Goal: Task Accomplishment & Management: Manage account settings

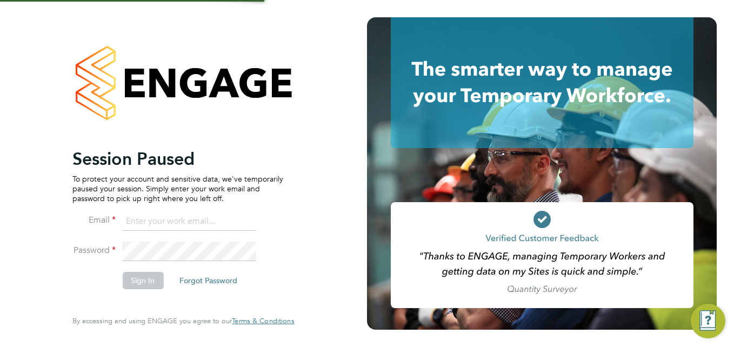
type input "[PERSON_NAME][EMAIL_ADDRESS][DOMAIN_NAME]"
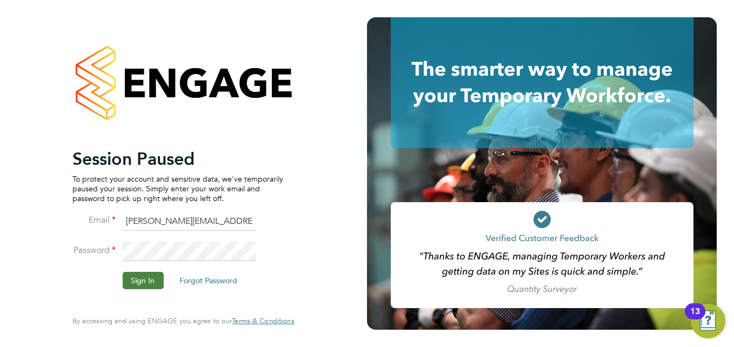
click at [143, 283] on button "Sign In" at bounding box center [142, 280] width 41 height 17
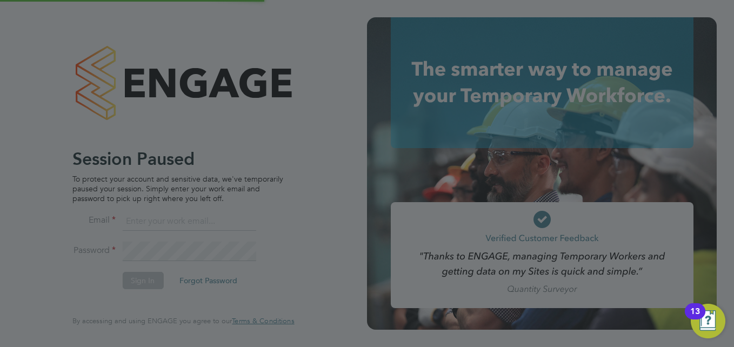
scroll to position [618, 479]
type input "[PERSON_NAME][EMAIL_ADDRESS][DOMAIN_NAME]"
click at [138, 276] on div at bounding box center [367, 173] width 734 height 347
click at [139, 281] on div at bounding box center [367, 173] width 734 height 347
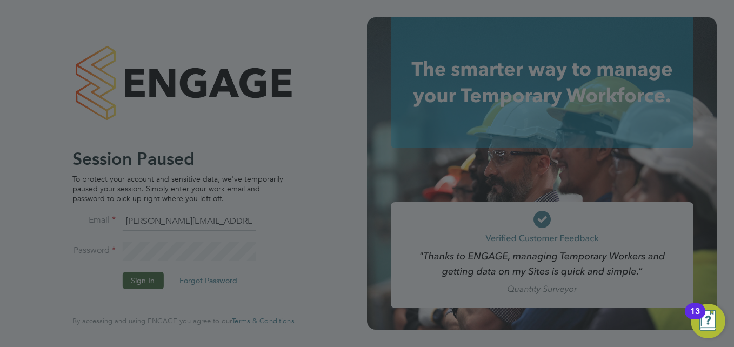
click at [139, 281] on div at bounding box center [367, 173] width 734 height 347
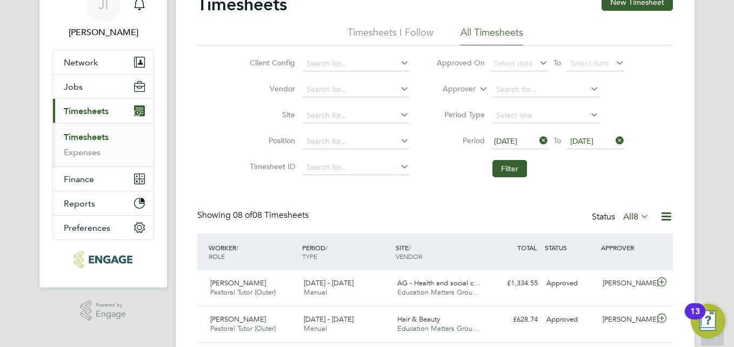
click at [537, 138] on icon at bounding box center [537, 140] width 0 height 15
click at [501, 137] on span "Select date" at bounding box center [513, 141] width 39 height 10
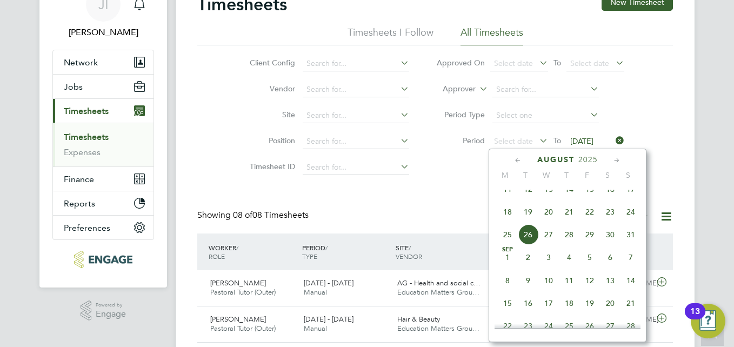
click at [517, 160] on icon at bounding box center [518, 161] width 10 height 12
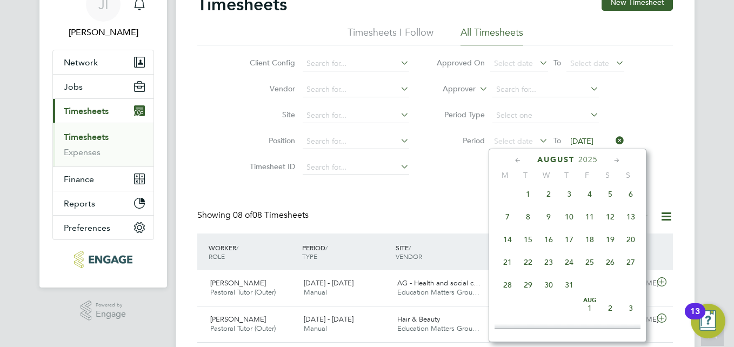
click at [517, 160] on icon at bounding box center [518, 161] width 10 height 12
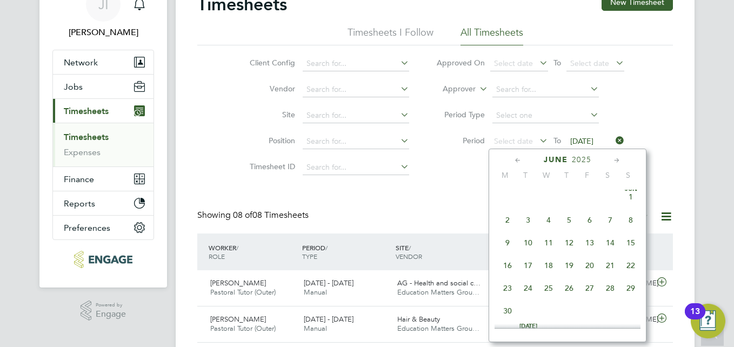
click at [517, 160] on icon at bounding box center [518, 161] width 10 height 12
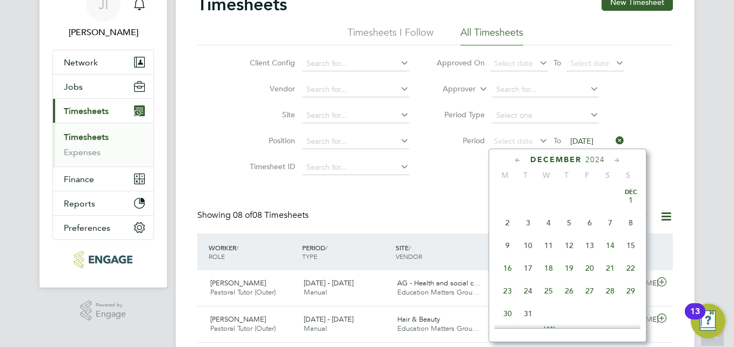
click at [516, 160] on icon at bounding box center [518, 161] width 10 height 12
click at [510, 245] on span "14" at bounding box center [507, 245] width 21 height 21
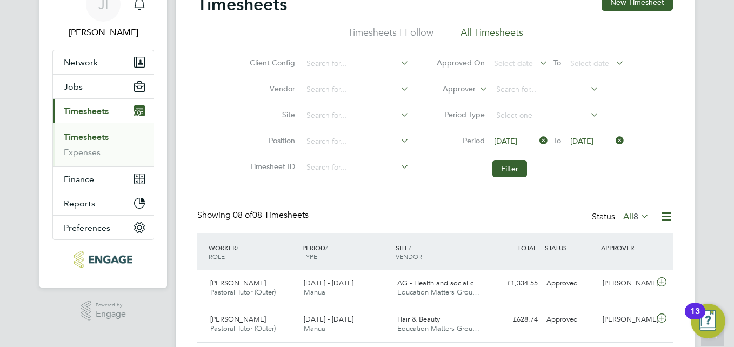
click at [614, 138] on icon at bounding box center [614, 140] width 0 height 15
click at [589, 139] on span "Select date" at bounding box center [589, 141] width 39 height 10
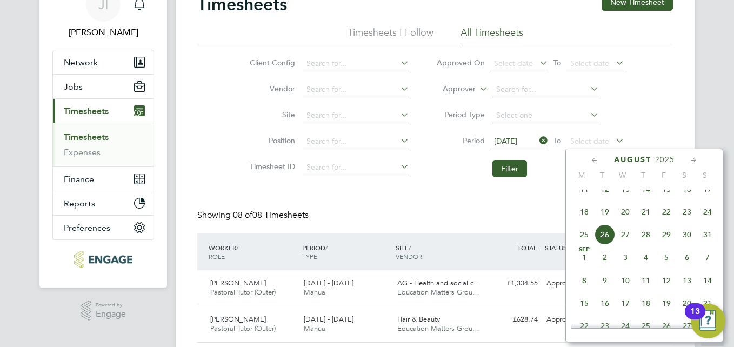
click at [592, 158] on icon at bounding box center [595, 161] width 10 height 12
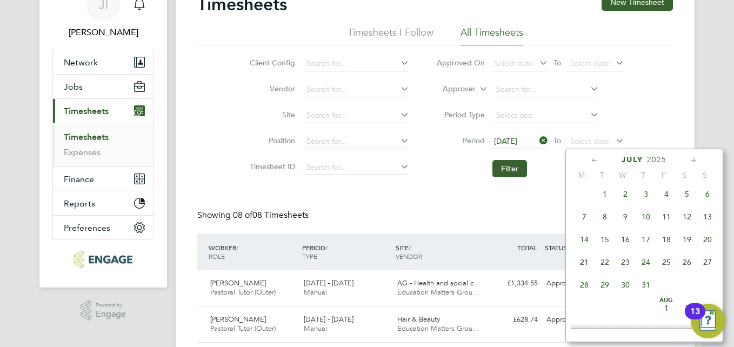
click at [592, 158] on icon at bounding box center [595, 161] width 10 height 12
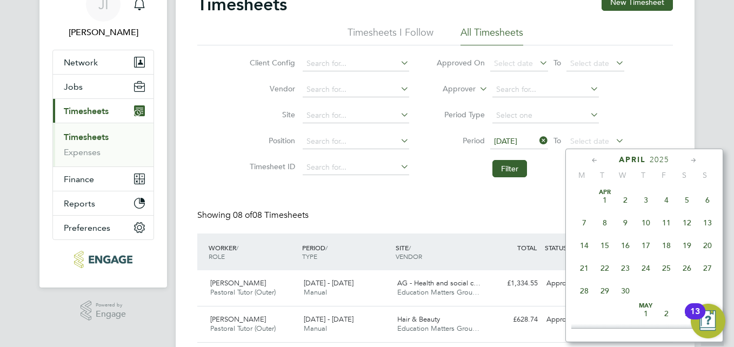
click at [592, 158] on icon at bounding box center [595, 161] width 10 height 12
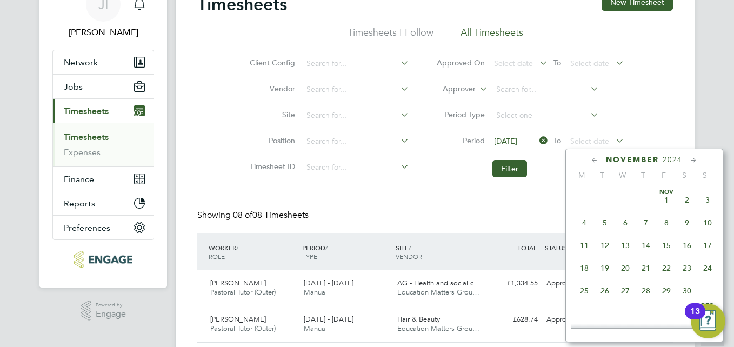
click at [592, 158] on icon at bounding box center [595, 161] width 10 height 12
click at [708, 246] on span "20" at bounding box center [708, 245] width 21 height 21
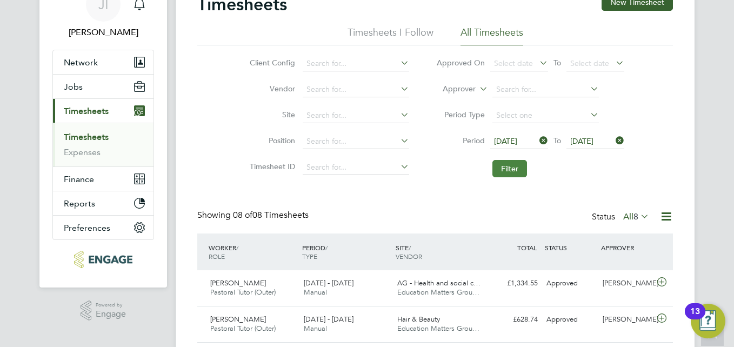
click at [515, 172] on button "Filter" at bounding box center [510, 168] width 35 height 17
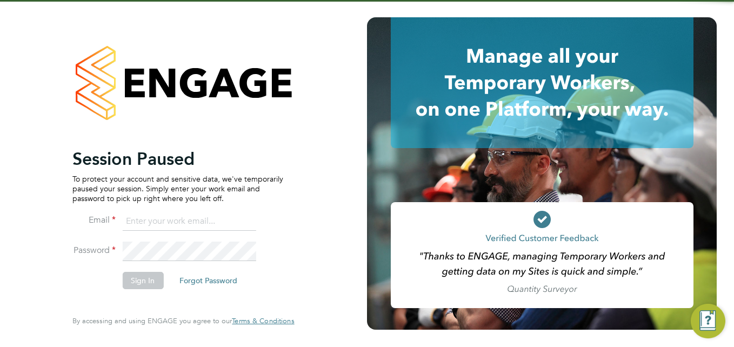
type input "[PERSON_NAME][EMAIL_ADDRESS][DOMAIN_NAME]"
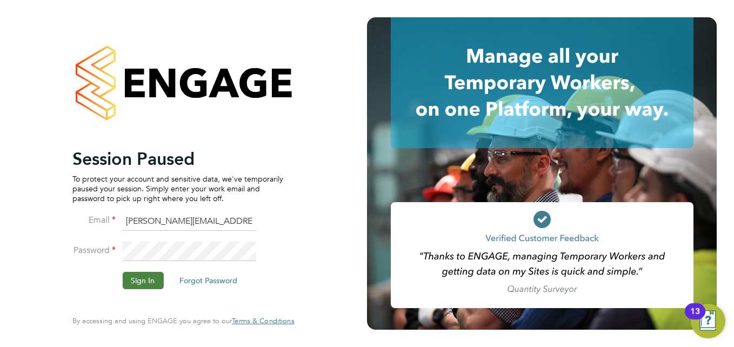
click at [150, 275] on button "Sign In" at bounding box center [142, 280] width 41 height 17
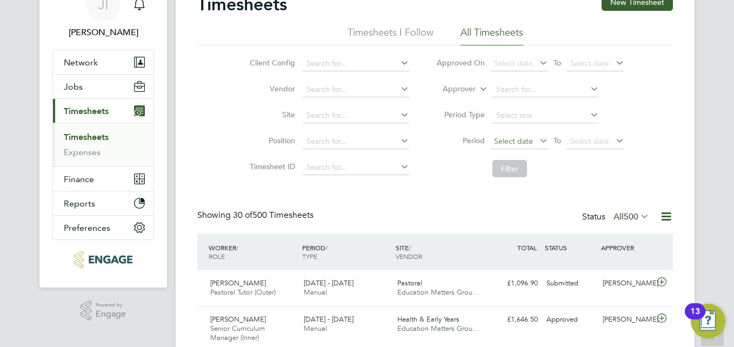
click at [536, 137] on span "Select date" at bounding box center [519, 142] width 58 height 15
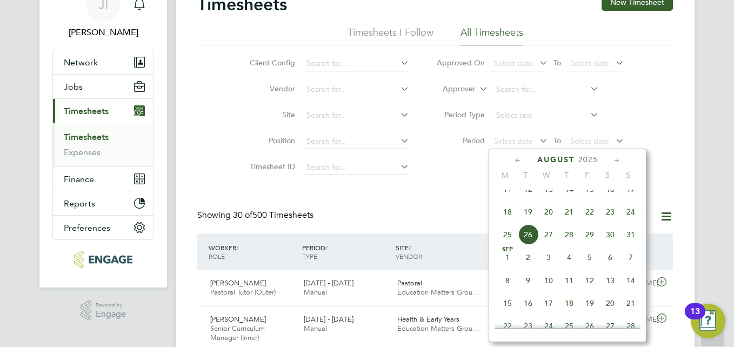
click at [514, 164] on icon at bounding box center [518, 161] width 10 height 12
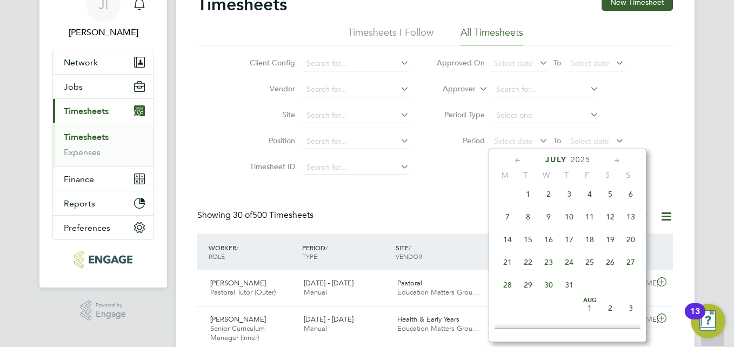
click at [515, 164] on icon at bounding box center [518, 161] width 10 height 12
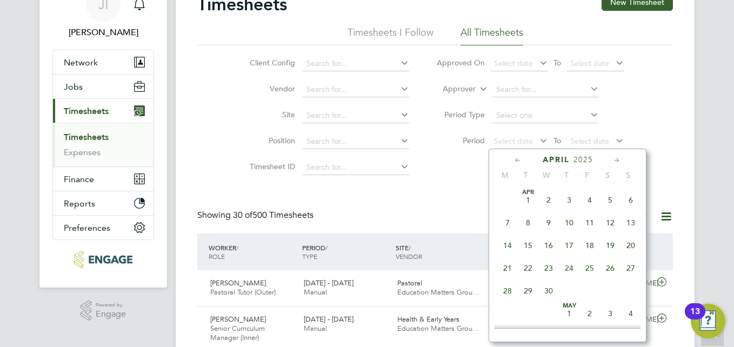
click at [515, 164] on icon at bounding box center [518, 161] width 10 height 12
click at [515, 163] on icon at bounding box center [518, 161] width 10 height 12
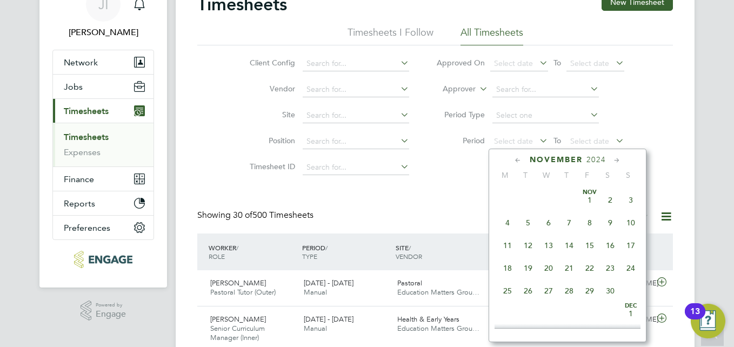
click at [515, 163] on icon at bounding box center [518, 161] width 10 height 12
click at [506, 243] on span "14" at bounding box center [507, 245] width 21 height 21
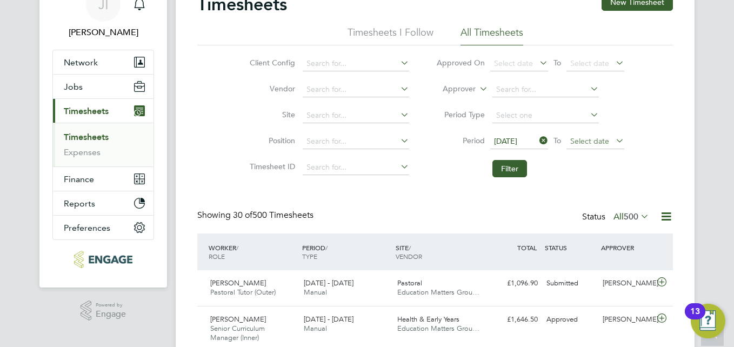
click at [587, 137] on span "Select date" at bounding box center [589, 141] width 39 height 10
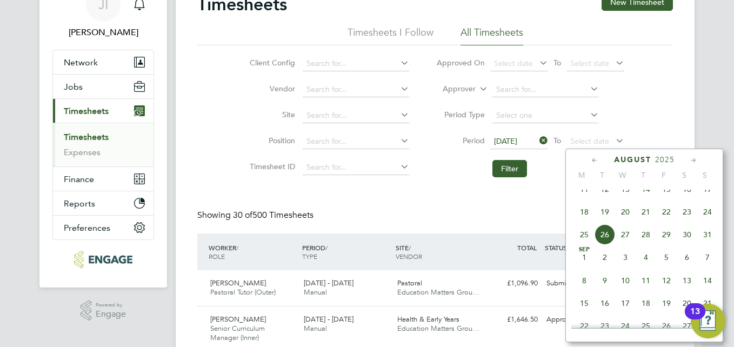
click at [593, 159] on icon at bounding box center [595, 161] width 10 height 12
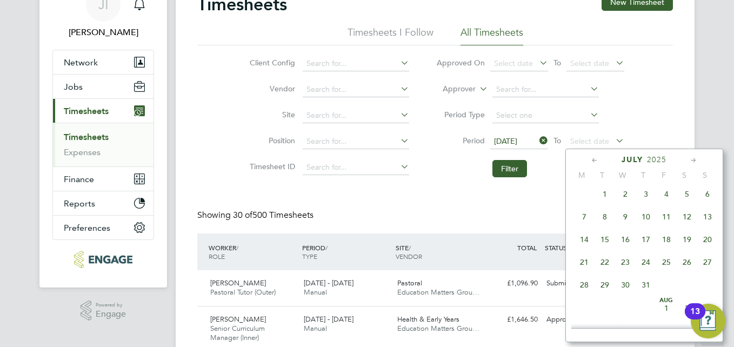
click at [593, 159] on icon at bounding box center [595, 161] width 10 height 12
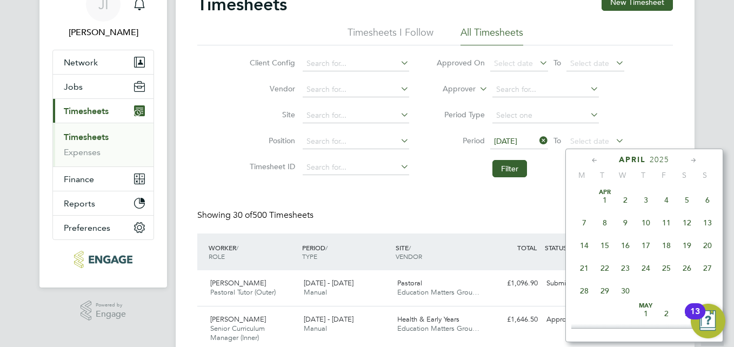
click at [593, 159] on icon at bounding box center [595, 161] width 10 height 12
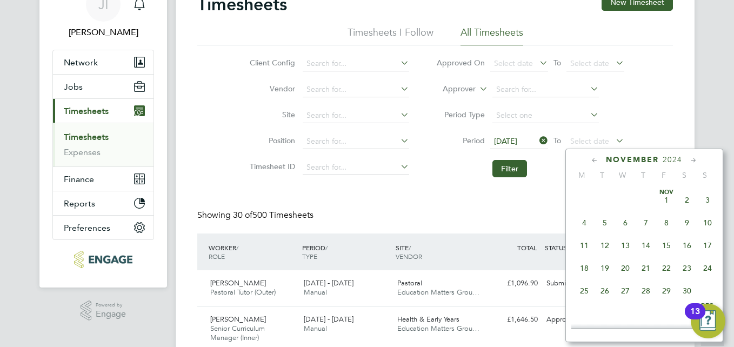
click at [593, 159] on icon at bounding box center [595, 161] width 10 height 12
click at [696, 157] on icon at bounding box center [694, 161] width 10 height 12
click at [708, 244] on span "20" at bounding box center [708, 242] width 21 height 21
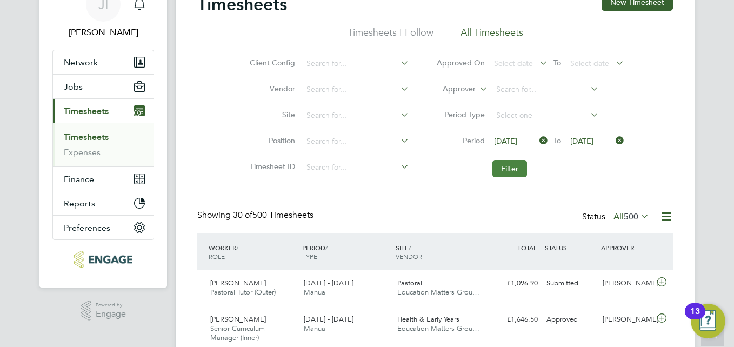
click at [513, 170] on button "Filter" at bounding box center [510, 168] width 35 height 17
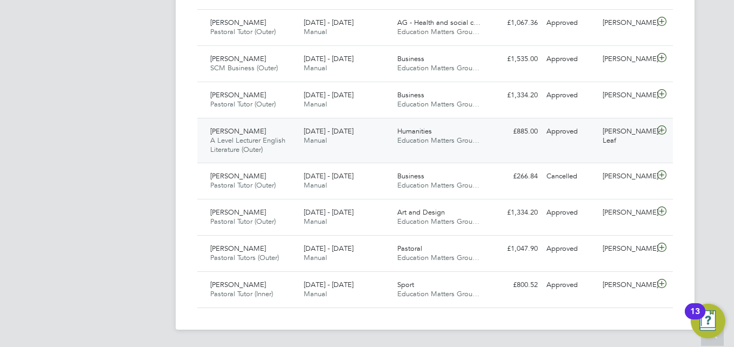
scroll to position [54, 0]
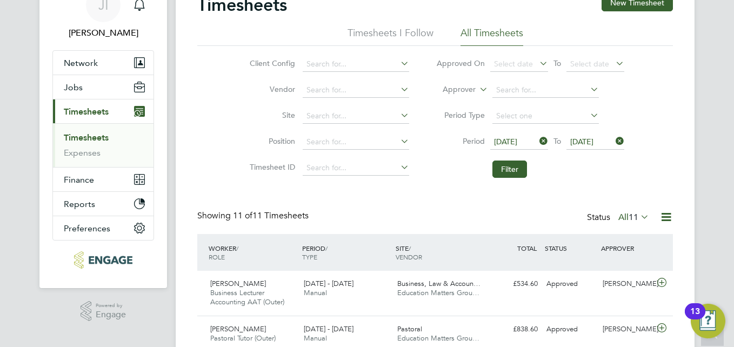
click at [537, 138] on icon at bounding box center [537, 141] width 0 height 15
click at [508, 140] on span "Select date" at bounding box center [513, 142] width 39 height 10
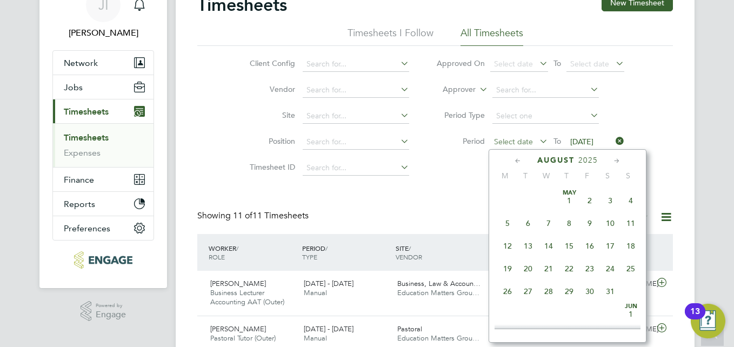
scroll to position [421, 0]
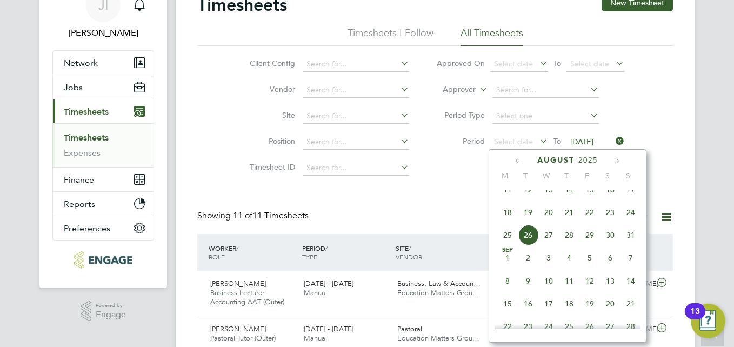
click at [517, 161] on icon at bounding box center [518, 161] width 10 height 12
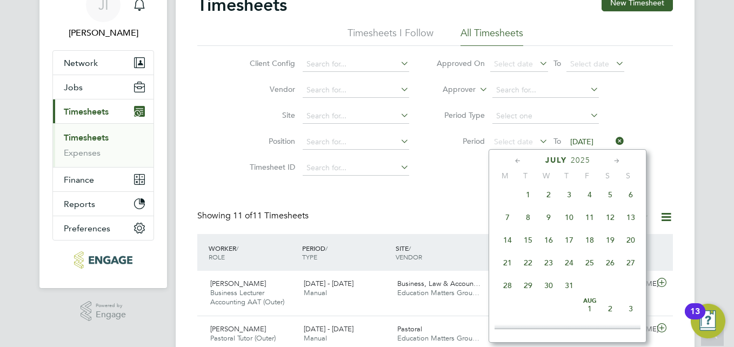
click at [517, 161] on icon at bounding box center [518, 161] width 10 height 12
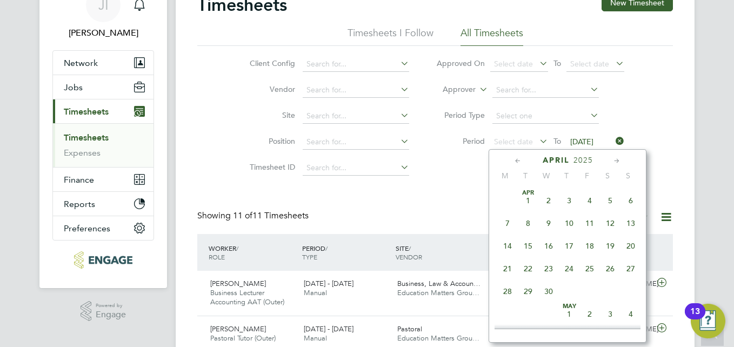
click at [515, 159] on icon at bounding box center [518, 161] width 10 height 12
click at [505, 246] on span "13" at bounding box center [507, 246] width 21 height 21
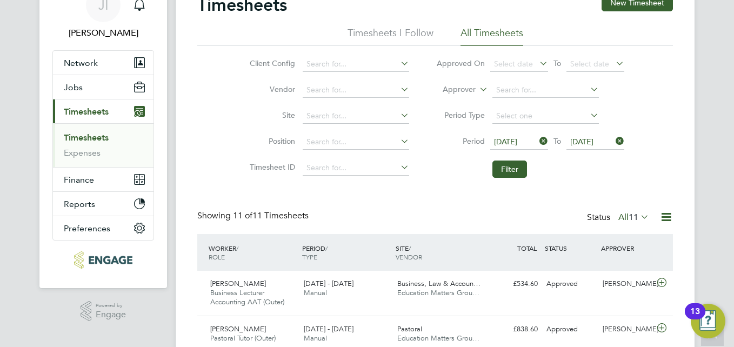
click at [614, 140] on icon at bounding box center [614, 141] width 0 height 15
click at [587, 137] on span "Select date" at bounding box center [589, 142] width 39 height 10
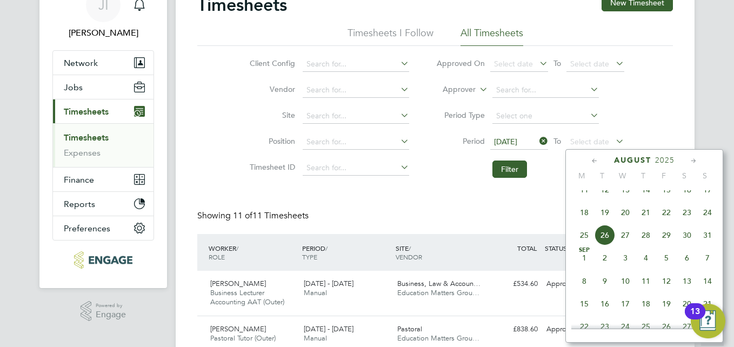
click at [593, 161] on icon at bounding box center [595, 161] width 10 height 12
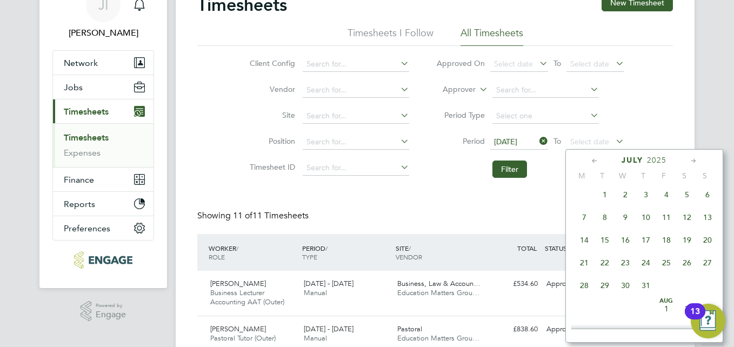
click at [593, 161] on icon at bounding box center [595, 161] width 10 height 12
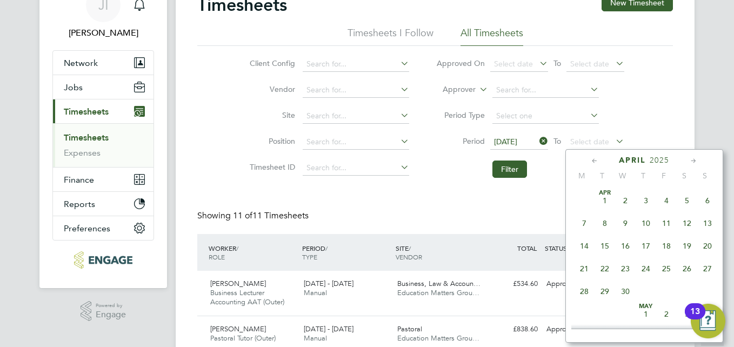
click at [593, 161] on icon at bounding box center [595, 161] width 10 height 12
click at [706, 244] on span "19" at bounding box center [708, 246] width 21 height 21
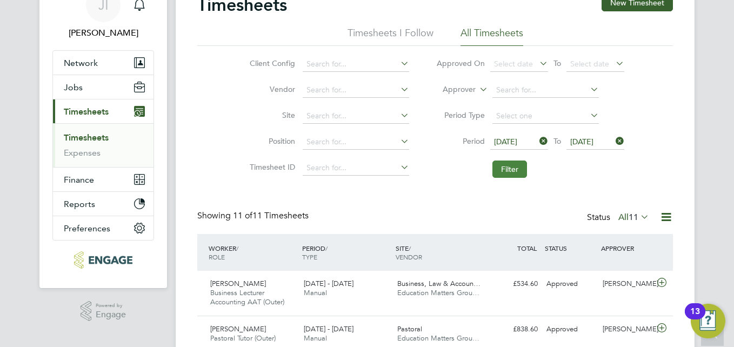
click at [513, 165] on button "Filter" at bounding box center [510, 169] width 35 height 17
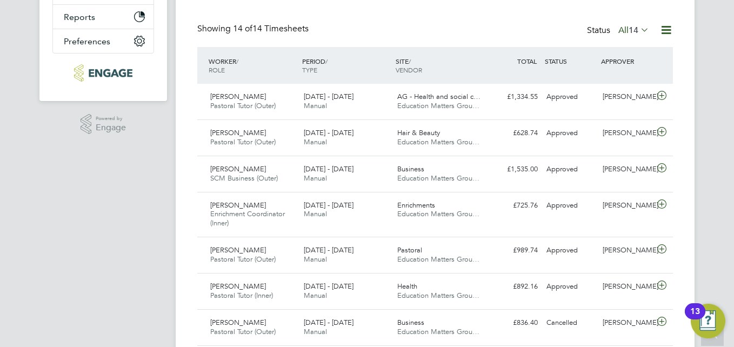
scroll to position [207, 0]
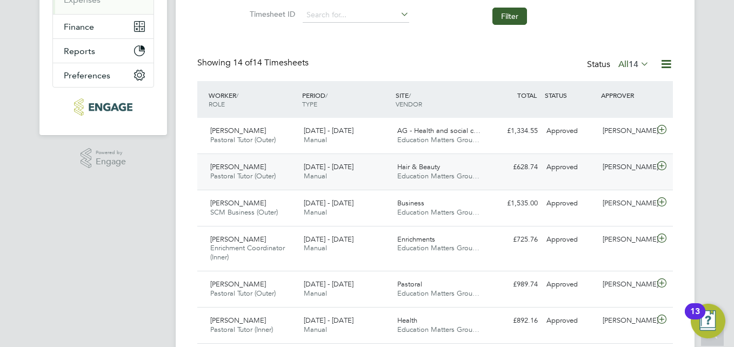
click at [665, 164] on icon at bounding box center [662, 166] width 14 height 9
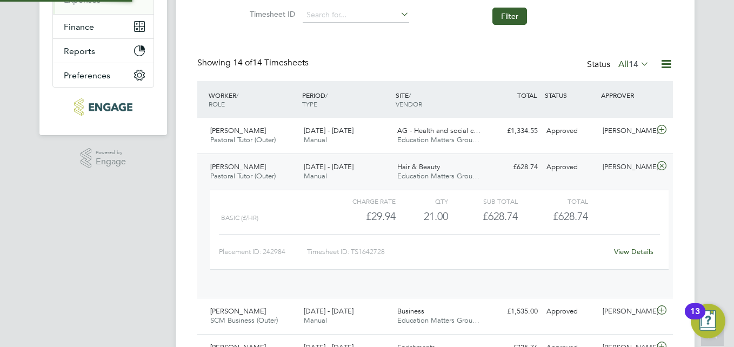
scroll to position [18, 105]
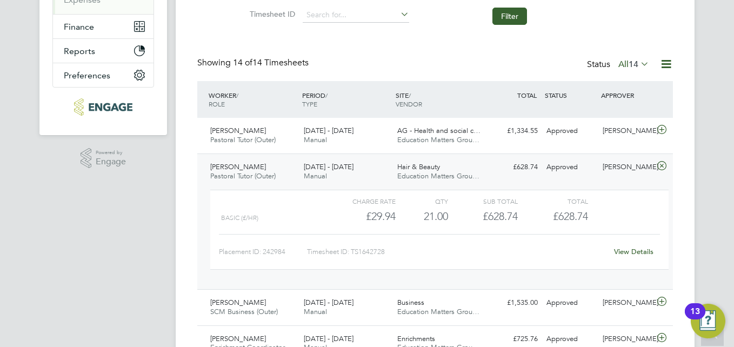
click at [633, 253] on link "View Details" at bounding box center [633, 251] width 39 height 9
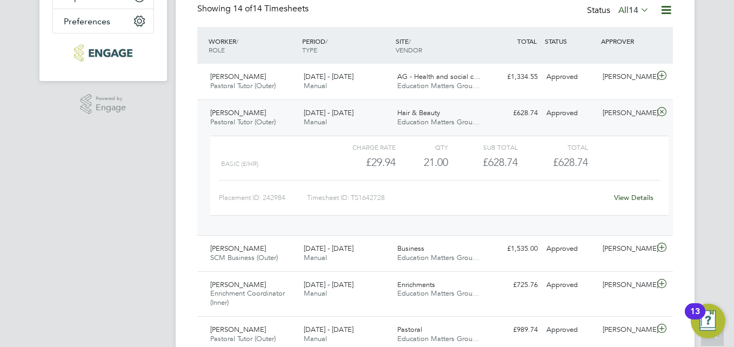
click at [661, 110] on icon at bounding box center [662, 112] width 14 height 9
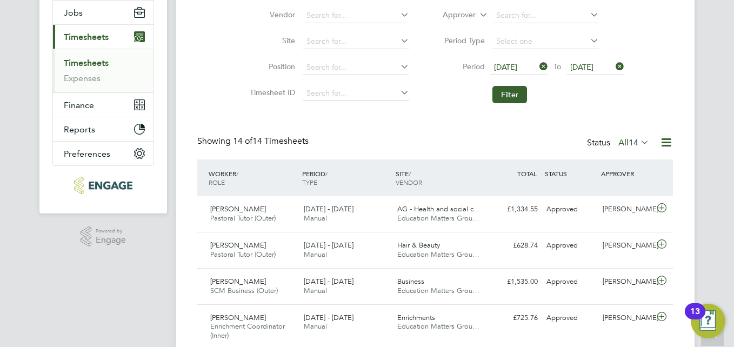
scroll to position [44, 0]
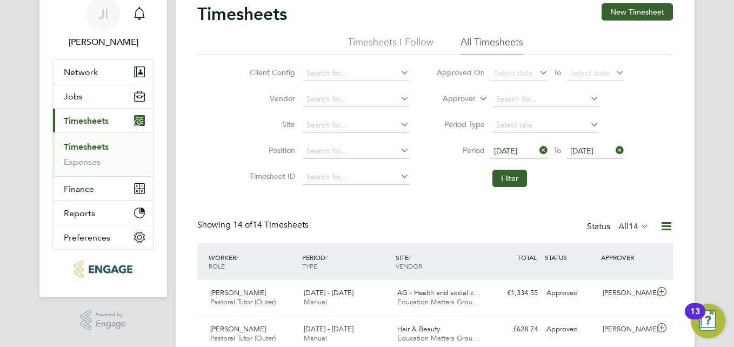
click at [537, 149] on icon at bounding box center [537, 150] width 0 height 15
click at [614, 150] on icon at bounding box center [614, 150] width 0 height 15
click at [639, 223] on icon at bounding box center [639, 225] width 0 height 15
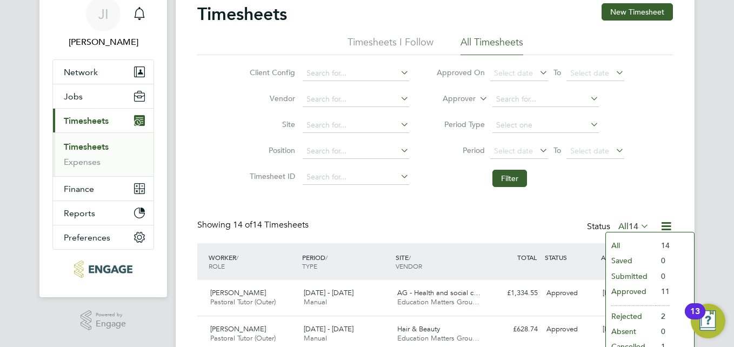
drag, startPoint x: 637, startPoint y: 279, endPoint x: 530, endPoint y: 257, distance: 109.2
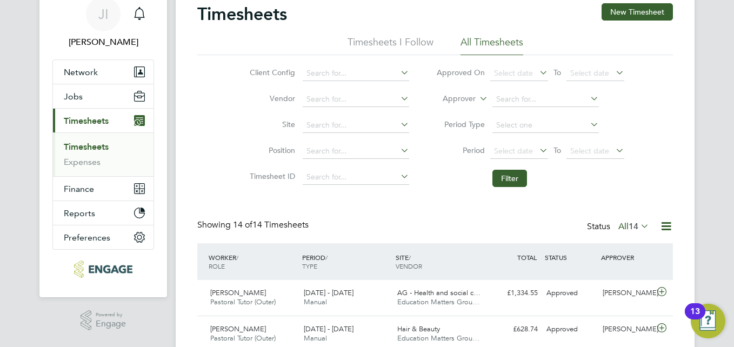
click at [639, 224] on icon at bounding box center [639, 225] width 0 height 15
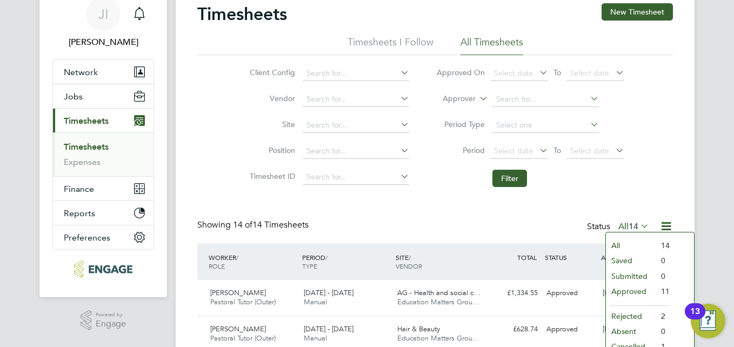
scroll to position [98, 0]
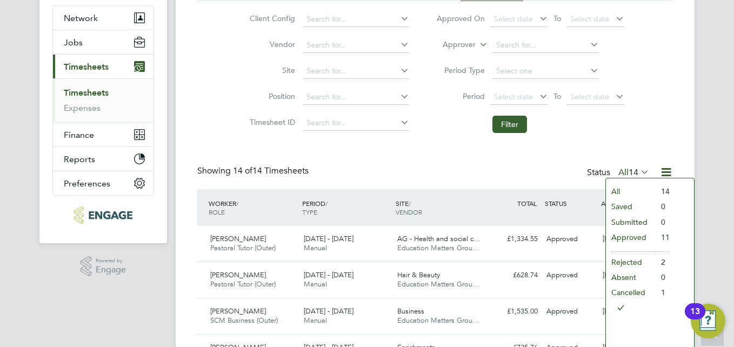
click at [478, 162] on div "Timesheets New Timesheet Timesheets I Follow All Timesheets Client Config Vendo…" at bounding box center [435, 345] width 476 height 792
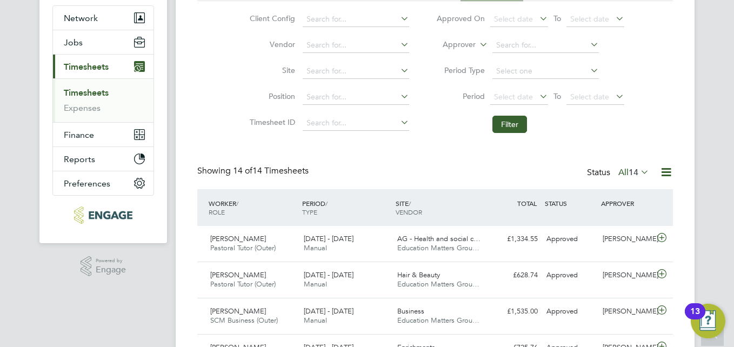
click at [639, 171] on icon at bounding box center [639, 171] width 0 height 15
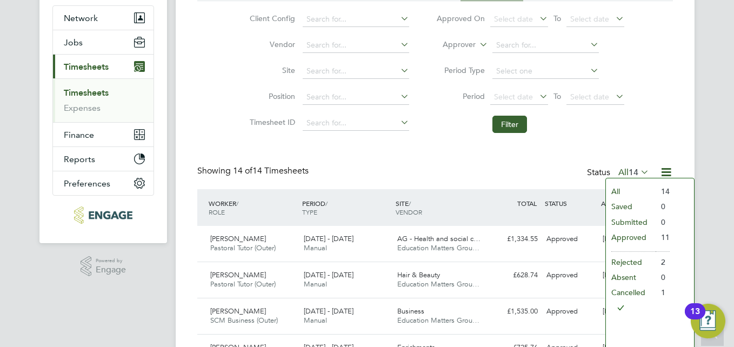
click at [620, 190] on li "All" at bounding box center [631, 191] width 50 height 15
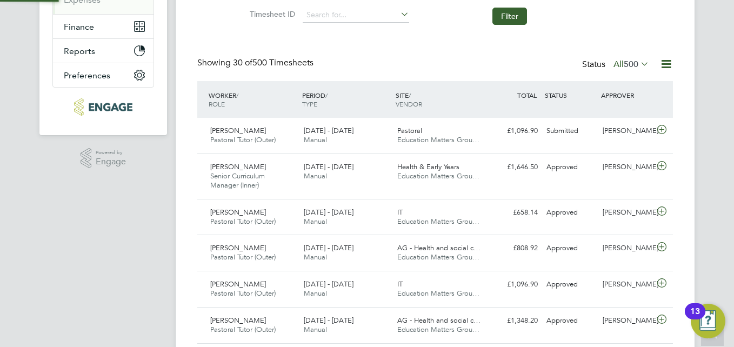
scroll to position [5, 5]
click at [639, 62] on icon at bounding box center [639, 63] width 0 height 15
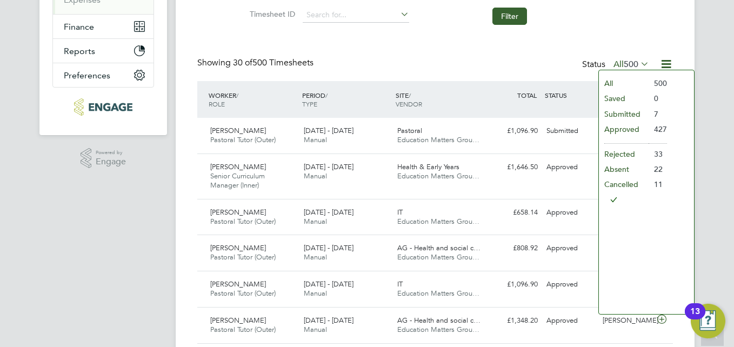
click at [632, 110] on li "Submitted" at bounding box center [624, 114] width 50 height 15
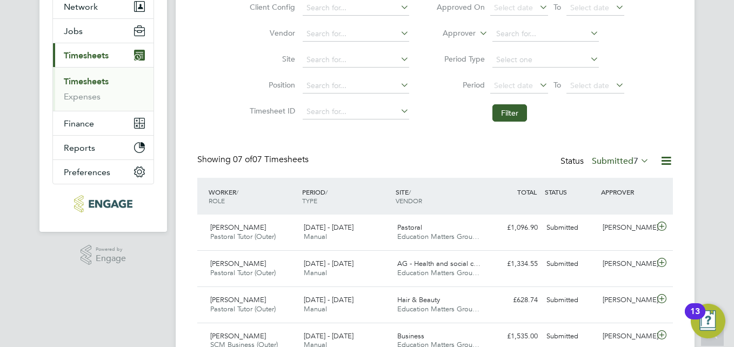
scroll to position [98, 0]
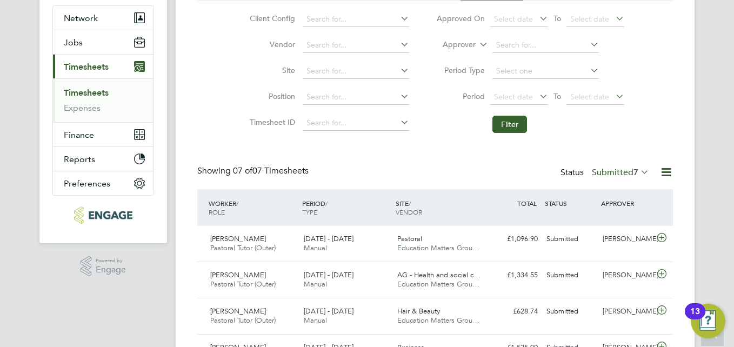
click at [537, 91] on icon at bounding box center [537, 96] width 0 height 15
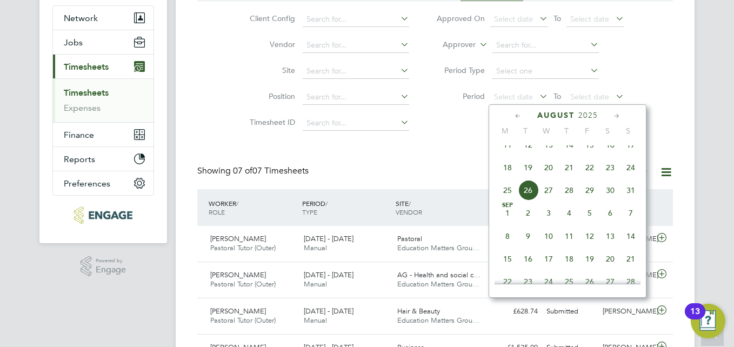
click at [521, 115] on icon at bounding box center [518, 116] width 10 height 12
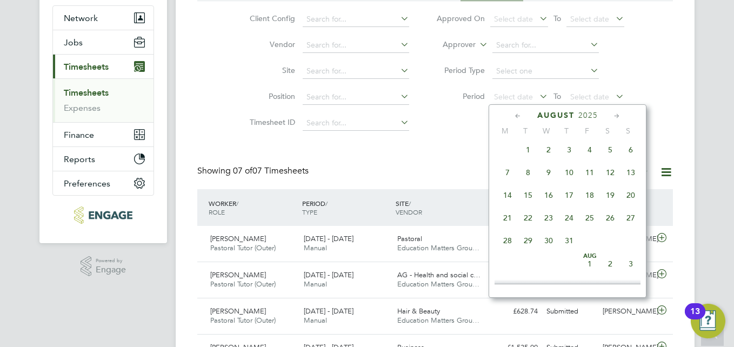
click at [521, 115] on icon at bounding box center [518, 116] width 10 height 12
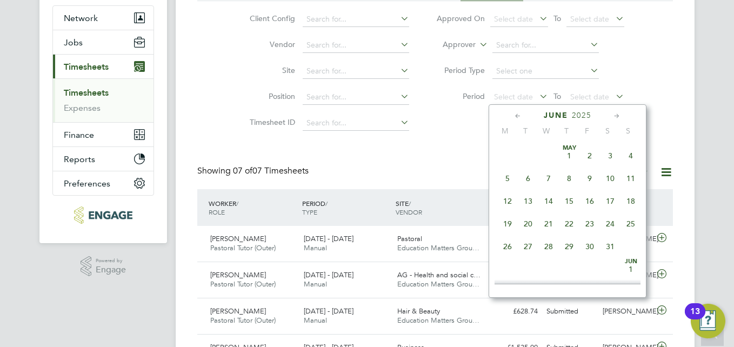
click at [521, 115] on icon at bounding box center [518, 116] width 10 height 12
click at [502, 199] on span "10" at bounding box center [507, 201] width 21 height 21
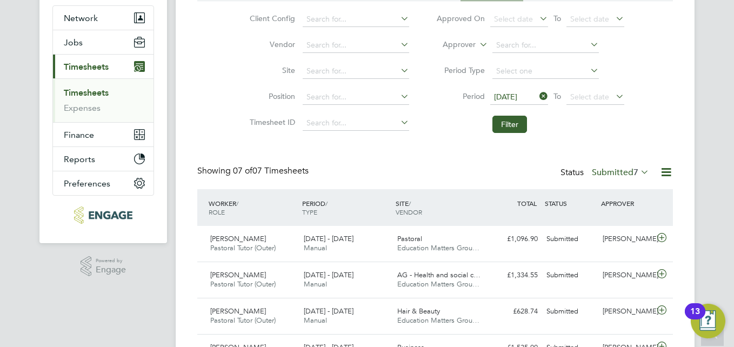
click at [580, 89] on li "Period 10 Feb 2025 To Select date" at bounding box center [530, 97] width 215 height 26
click at [581, 92] on span "Select date" at bounding box center [589, 97] width 39 height 10
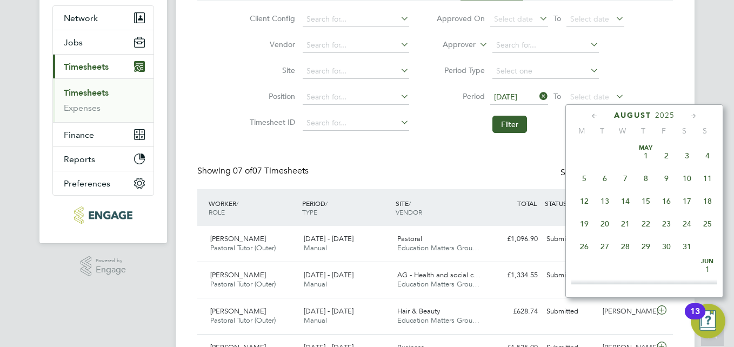
scroll to position [421, 0]
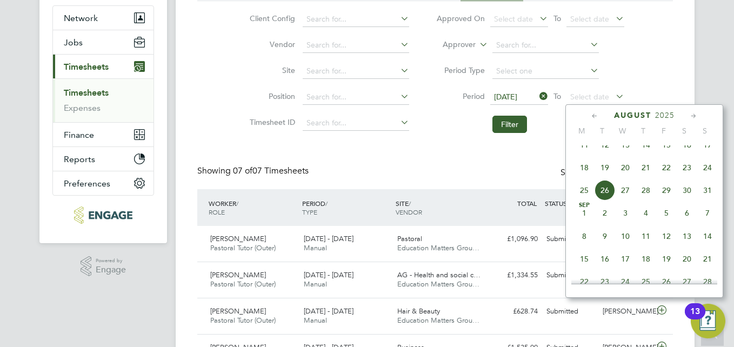
click at [593, 115] on icon at bounding box center [595, 116] width 10 height 12
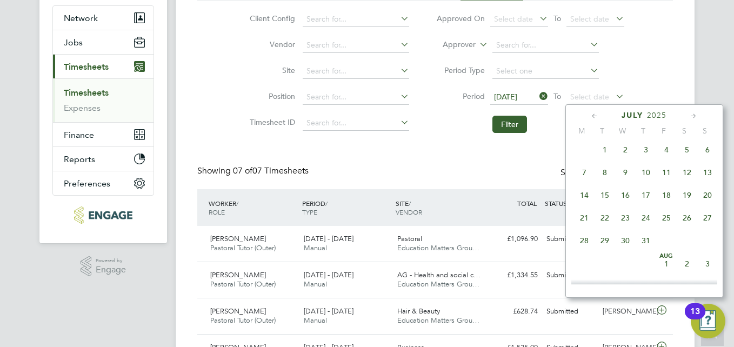
click at [593, 115] on icon at bounding box center [595, 116] width 10 height 12
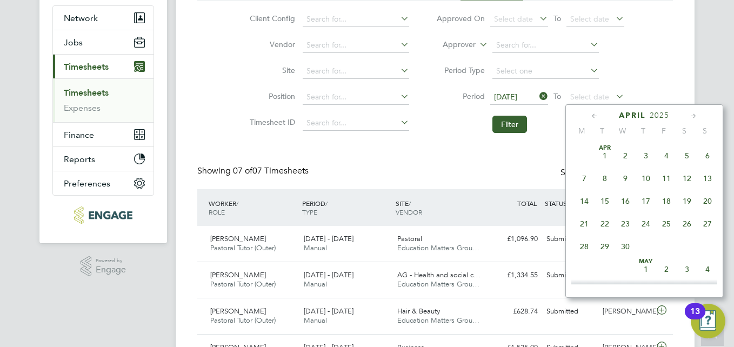
click at [593, 115] on icon at bounding box center [595, 116] width 10 height 12
click at [712, 201] on span "16" at bounding box center [708, 201] width 21 height 21
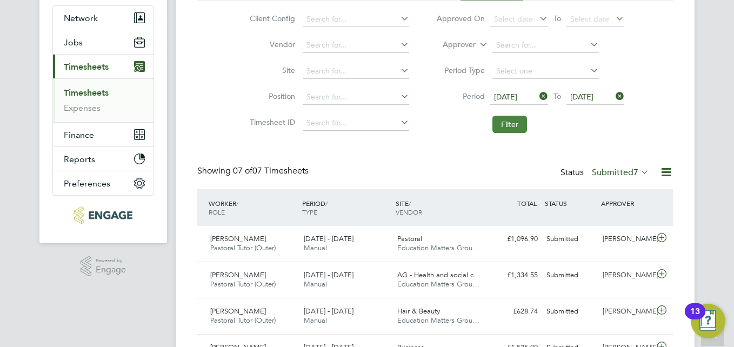
click at [516, 120] on button "Filter" at bounding box center [510, 124] width 35 height 17
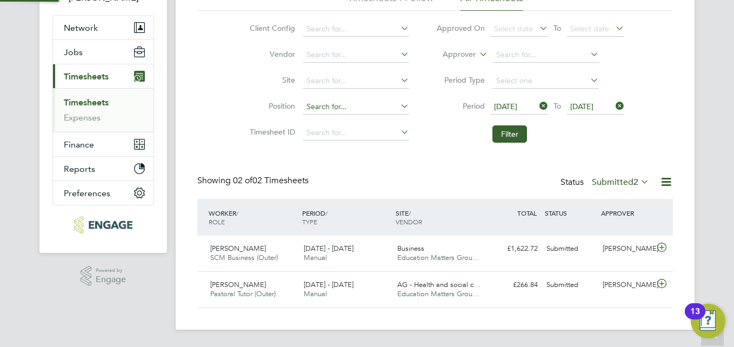
scroll to position [28, 94]
click at [639, 178] on icon at bounding box center [639, 181] width 0 height 15
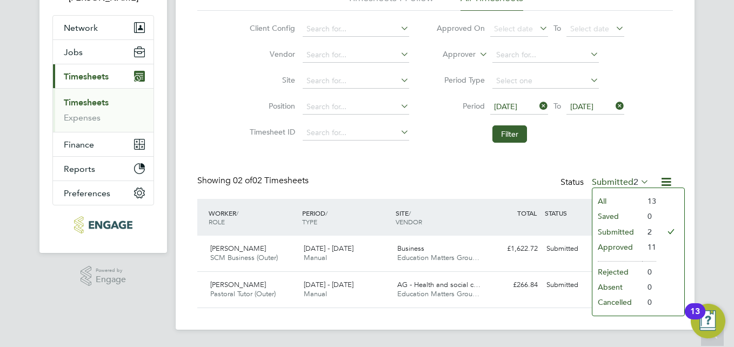
click at [609, 201] on li "All" at bounding box center [618, 201] width 50 height 15
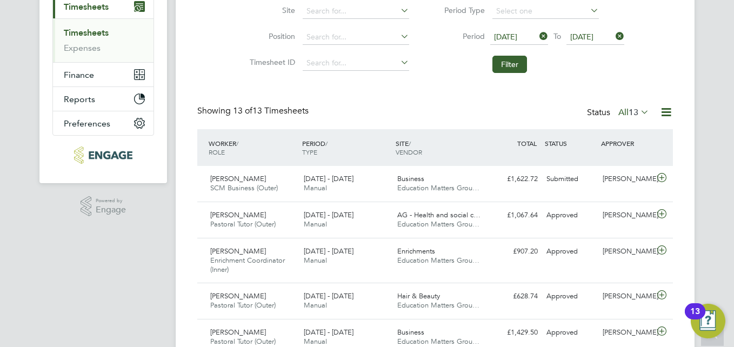
scroll to position [116, 0]
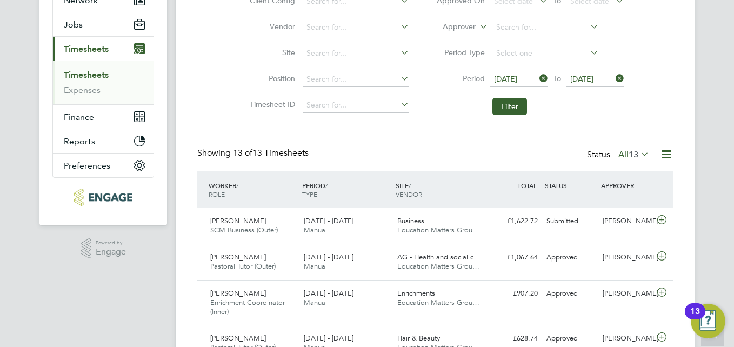
click at [639, 151] on icon at bounding box center [639, 154] width 0 height 15
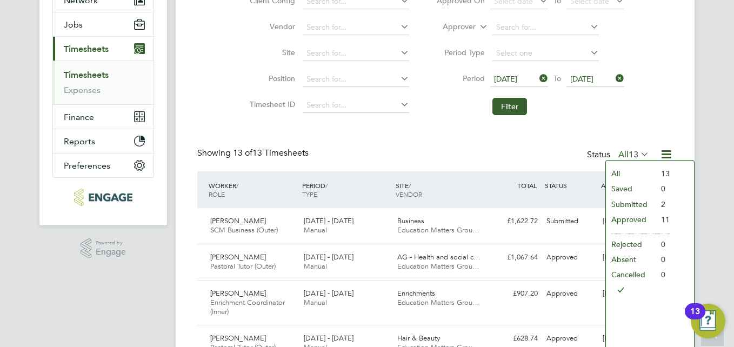
click at [632, 203] on li "Submitted" at bounding box center [631, 204] width 50 height 15
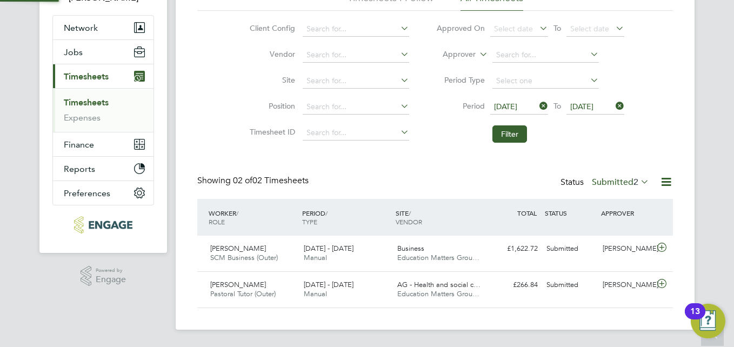
scroll to position [28, 94]
click at [614, 104] on icon at bounding box center [614, 105] width 0 height 15
click at [537, 105] on icon at bounding box center [537, 105] width 0 height 15
click at [639, 181] on icon at bounding box center [639, 181] width 0 height 15
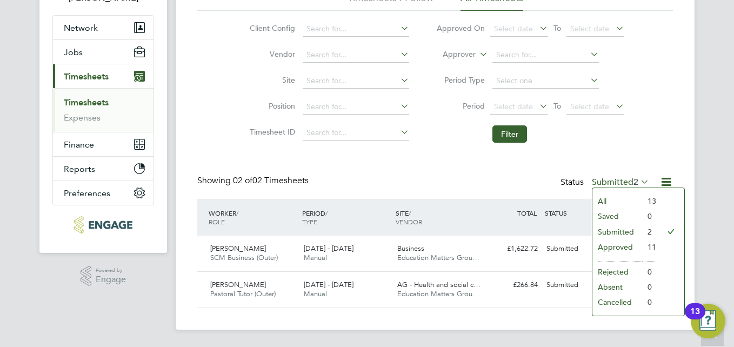
click at [594, 198] on li "All" at bounding box center [618, 201] width 50 height 15
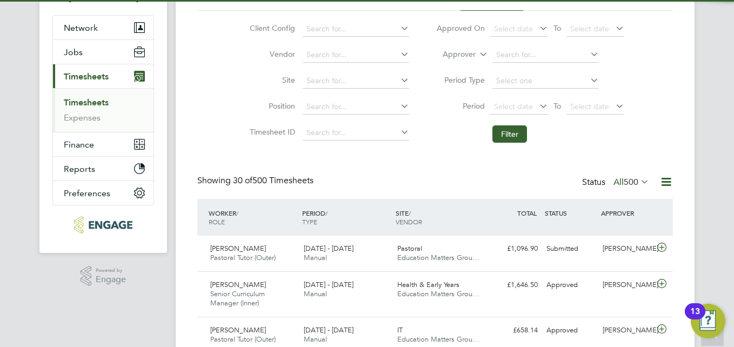
scroll to position [5, 5]
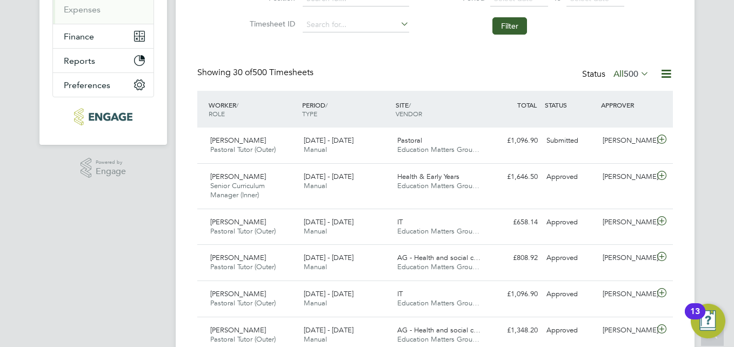
click at [639, 69] on icon at bounding box center [639, 73] width 0 height 15
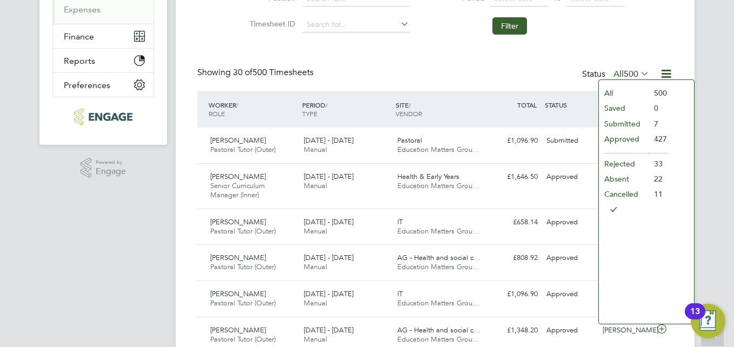
click at [620, 124] on li "Submitted" at bounding box center [624, 123] width 50 height 15
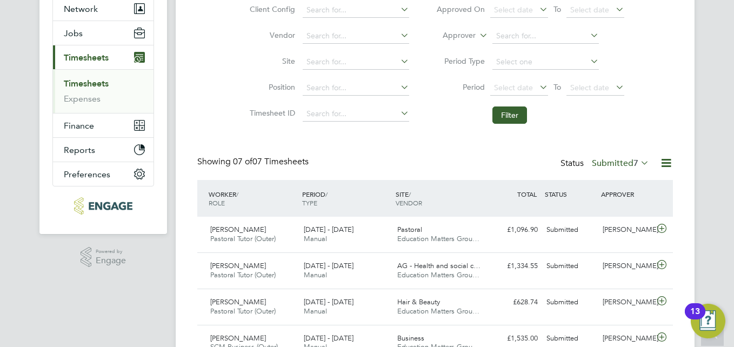
scroll to position [107, 0]
click at [639, 163] on icon at bounding box center [639, 163] width 0 height 15
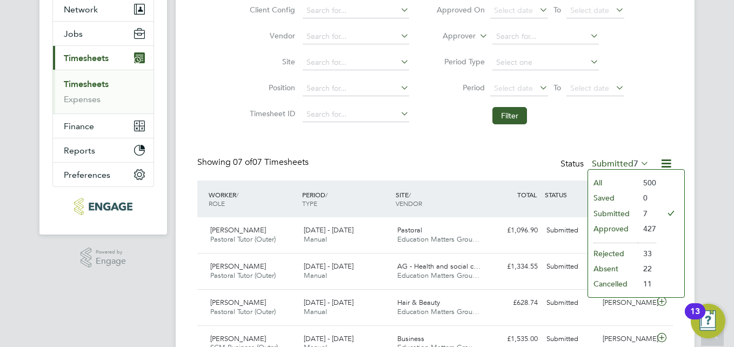
click at [605, 183] on li "All" at bounding box center [613, 182] width 50 height 15
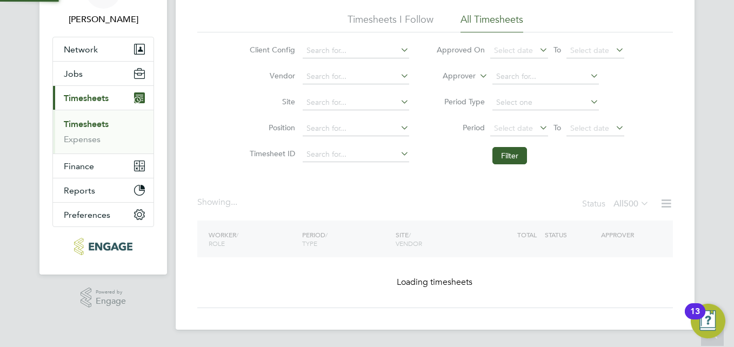
scroll to position [67, 0]
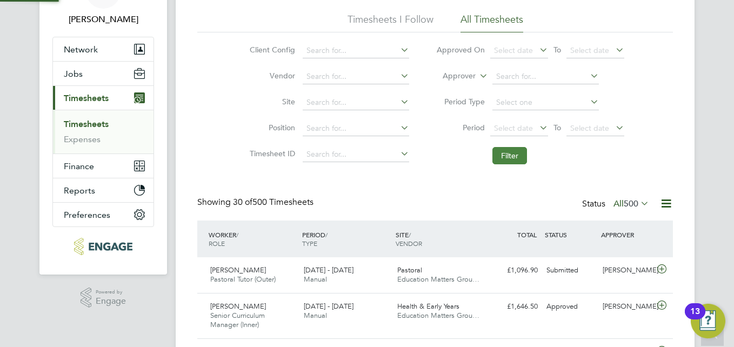
click at [510, 147] on button "Filter" at bounding box center [510, 155] width 35 height 17
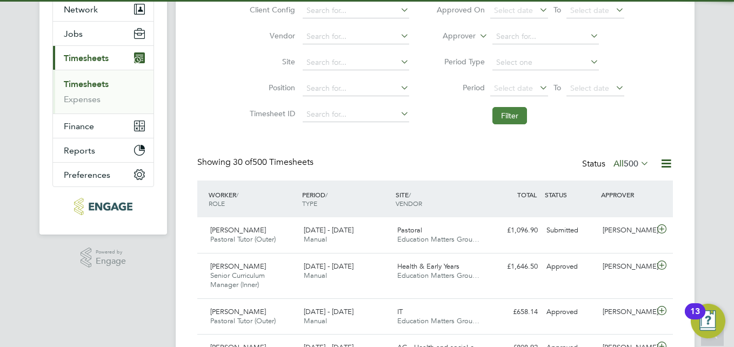
scroll to position [5, 5]
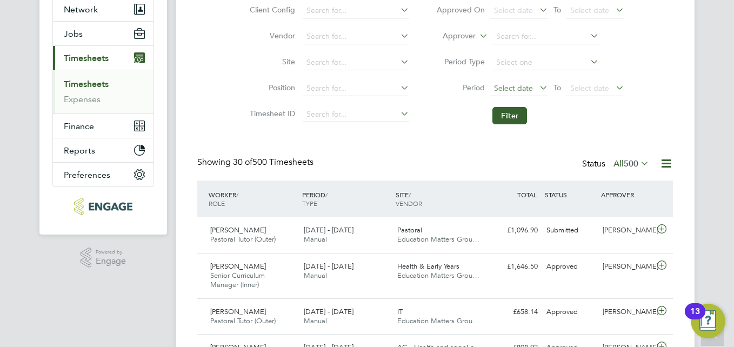
click at [509, 82] on span "Select date" at bounding box center [519, 89] width 58 height 15
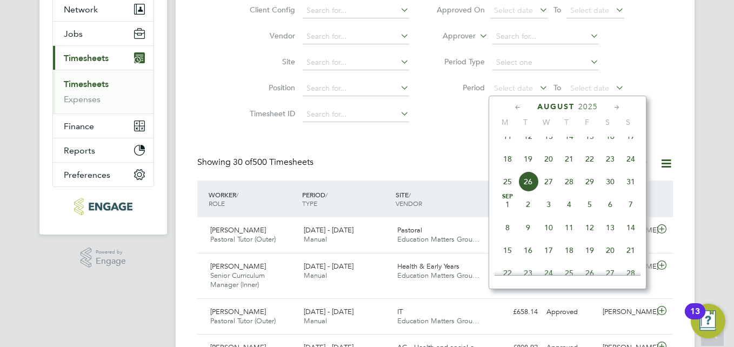
click at [516, 108] on icon at bounding box center [518, 108] width 10 height 12
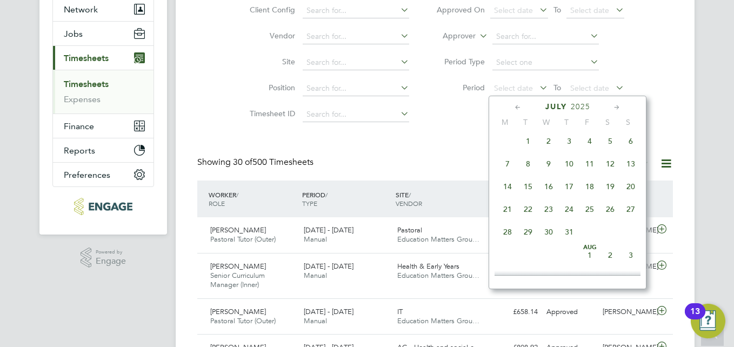
click at [516, 108] on icon at bounding box center [518, 108] width 10 height 12
click at [515, 107] on icon at bounding box center [518, 108] width 10 height 12
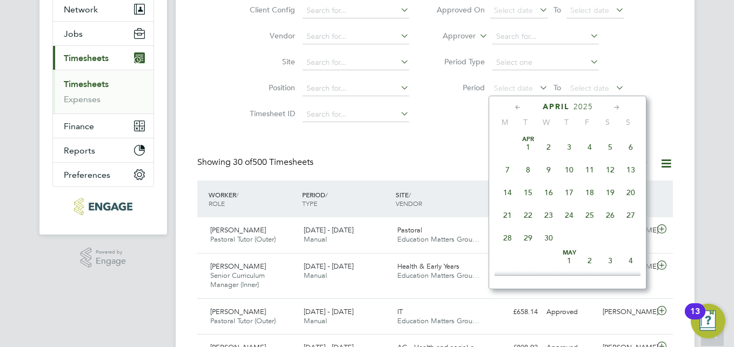
click at [614, 189] on span "19" at bounding box center [610, 192] width 21 height 21
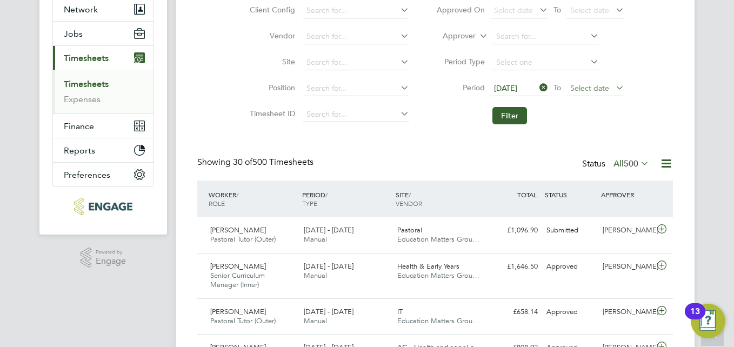
click at [587, 87] on span "Select date" at bounding box center [589, 88] width 39 height 10
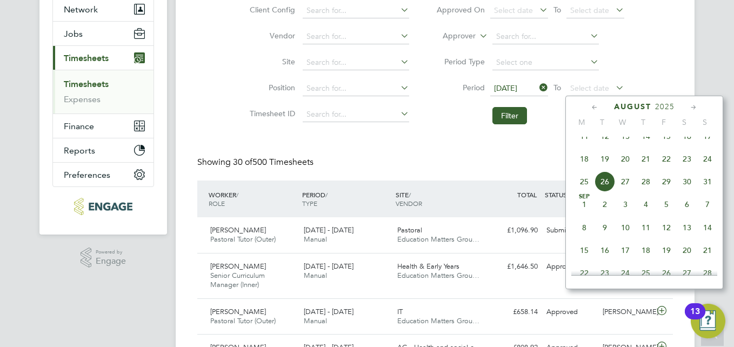
click at [592, 105] on icon at bounding box center [595, 108] width 10 height 12
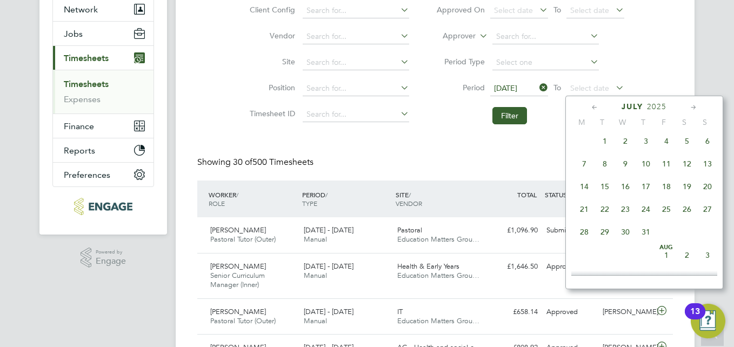
click at [592, 105] on icon at bounding box center [595, 108] width 10 height 12
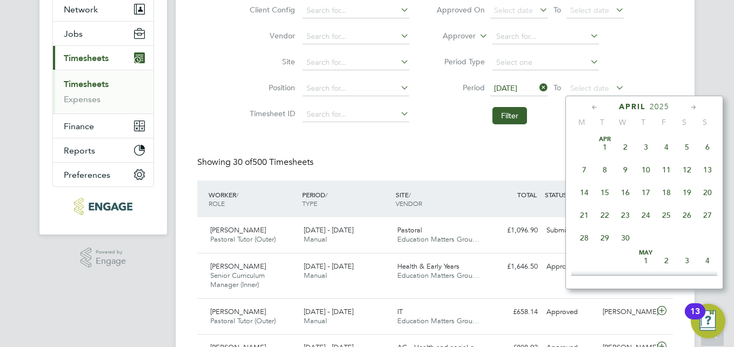
click at [667, 216] on span "25" at bounding box center [666, 215] width 21 height 21
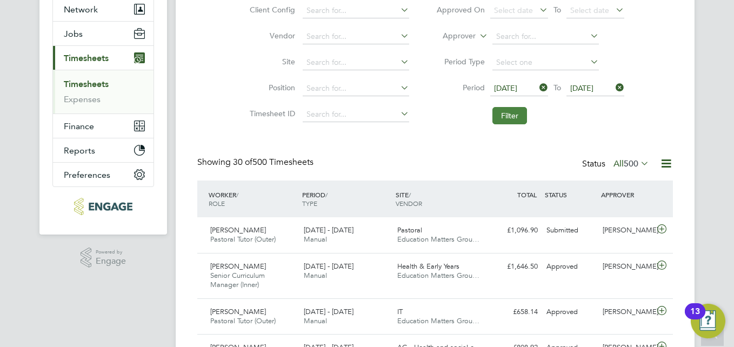
click at [516, 116] on button "Filter" at bounding box center [510, 115] width 35 height 17
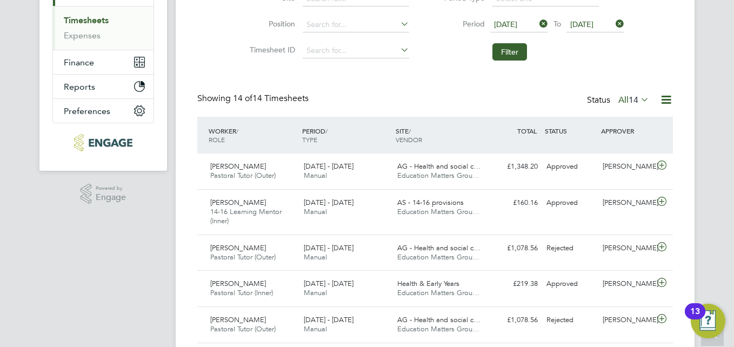
click at [517, 21] on span "19 Apr 2025" at bounding box center [505, 24] width 23 height 10
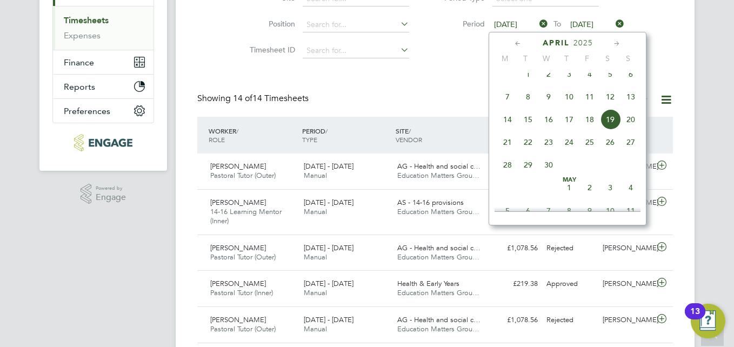
click at [613, 44] on icon at bounding box center [617, 44] width 10 height 12
click at [510, 148] on span "19" at bounding box center [507, 140] width 21 height 21
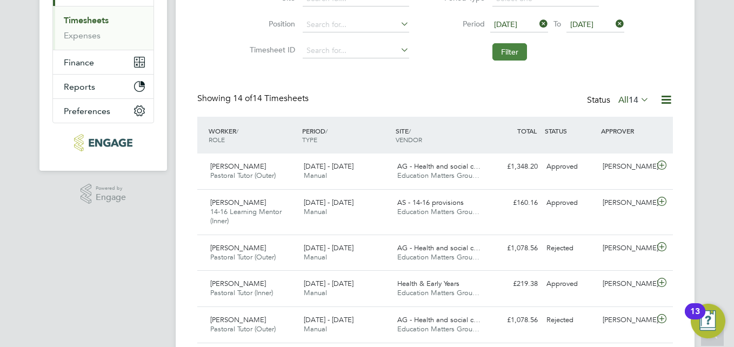
click at [518, 51] on button "Filter" at bounding box center [510, 51] width 35 height 17
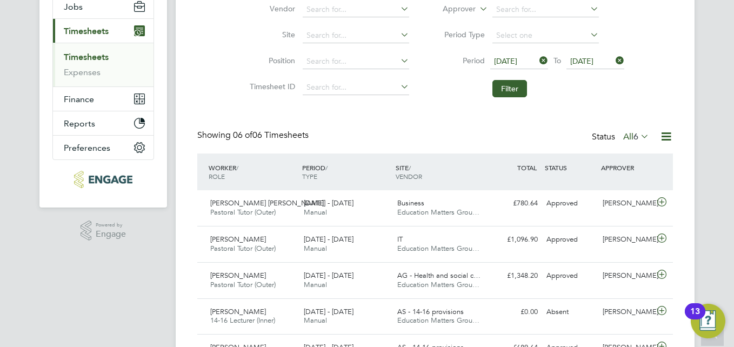
click at [594, 59] on span "19 May 2025" at bounding box center [581, 61] width 23 height 10
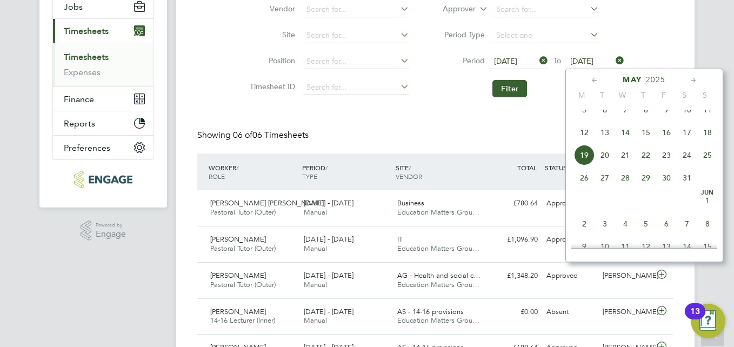
click at [708, 164] on span "25" at bounding box center [708, 155] width 21 height 21
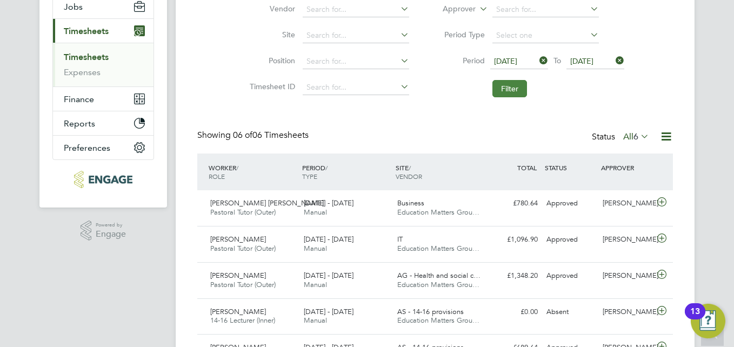
click at [512, 85] on button "Filter" at bounding box center [510, 88] width 35 height 17
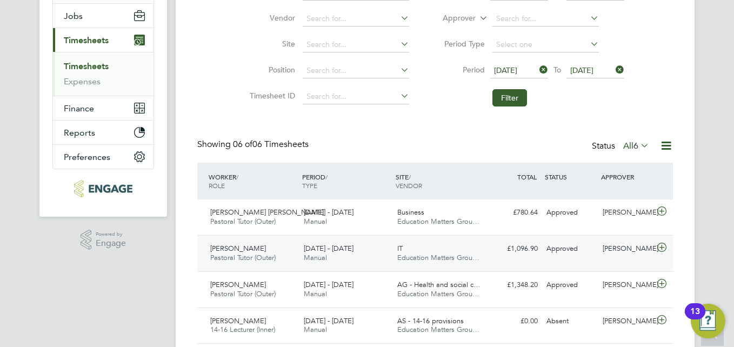
scroll to position [26, 0]
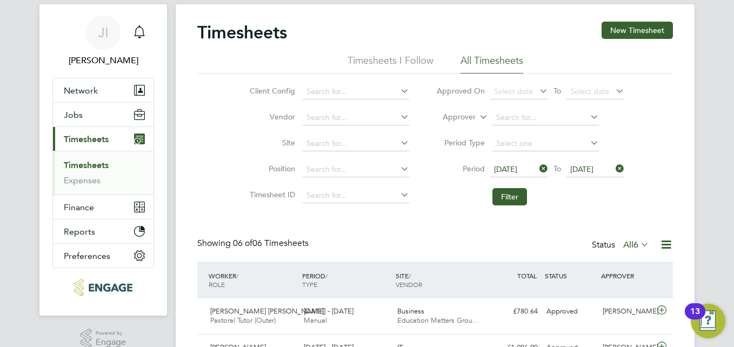
click at [537, 169] on icon at bounding box center [537, 168] width 0 height 15
click at [519, 167] on span "Select date" at bounding box center [513, 169] width 39 height 10
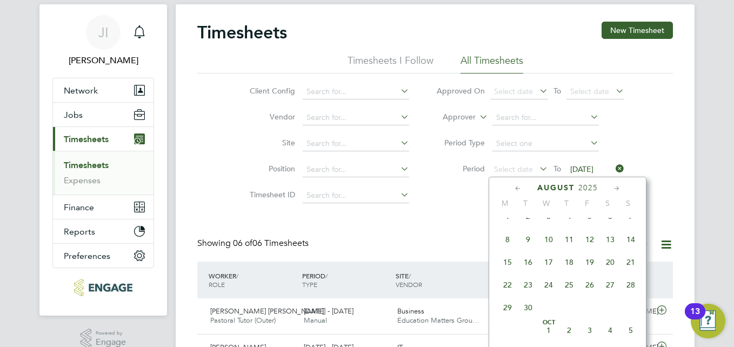
scroll to position [421, 0]
click at [515, 187] on icon at bounding box center [518, 189] width 10 height 12
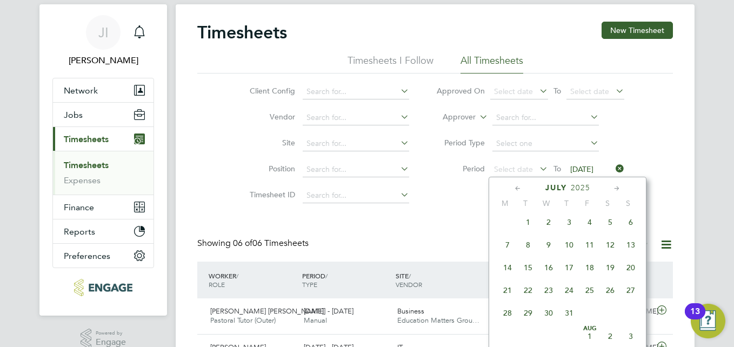
click at [515, 187] on icon at bounding box center [518, 189] width 10 height 12
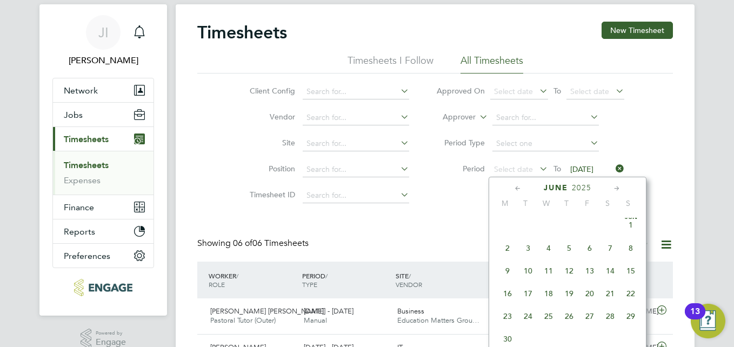
click at [505, 253] on span "2" at bounding box center [507, 248] width 21 height 21
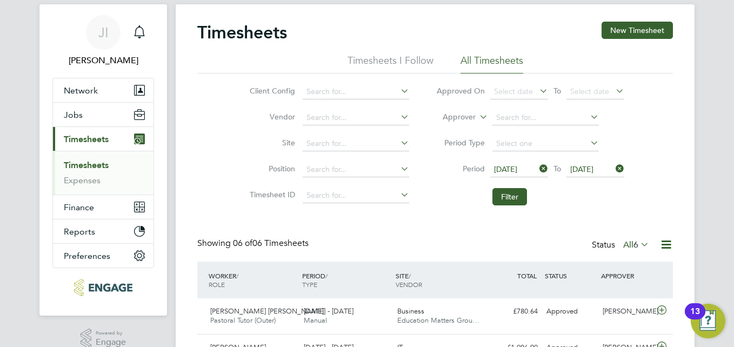
click at [591, 164] on span "02 Jun 2025" at bounding box center [581, 169] width 23 height 10
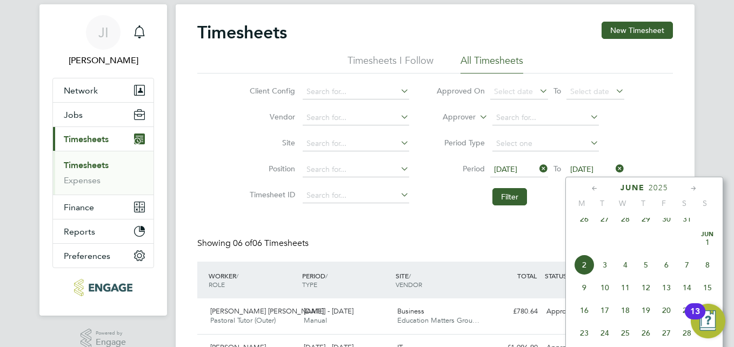
click at [707, 274] on span "8" at bounding box center [708, 265] width 21 height 21
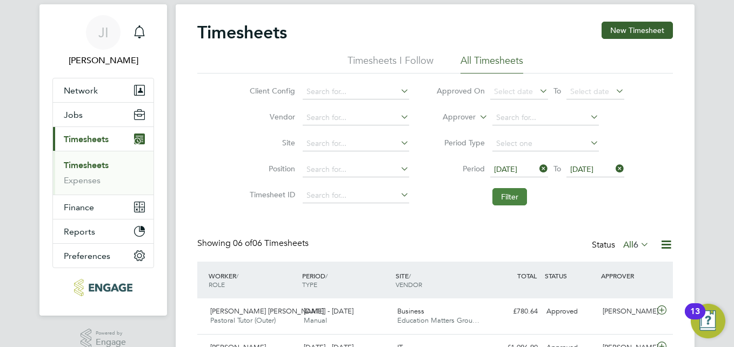
click at [516, 201] on button "Filter" at bounding box center [510, 196] width 35 height 17
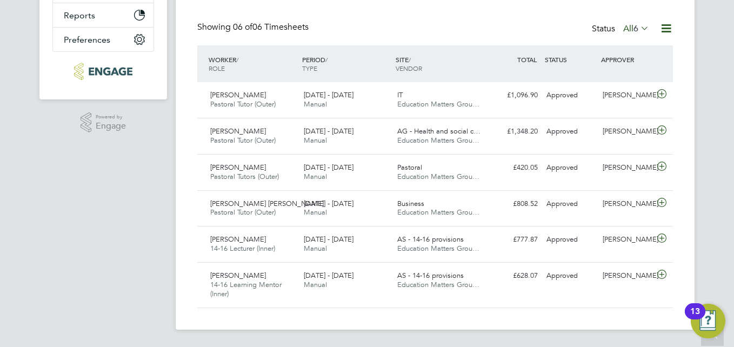
scroll to position [0, 0]
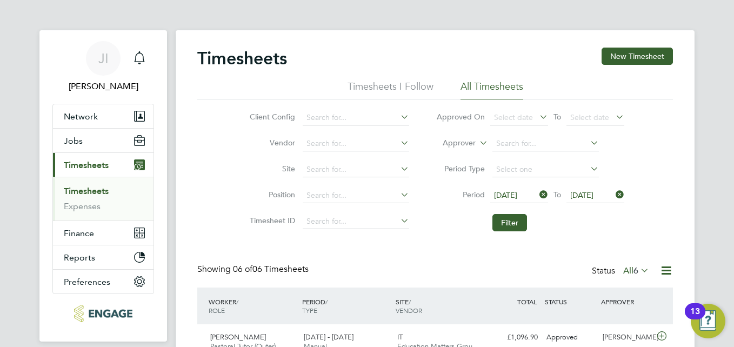
click at [517, 193] on span "02 Jun 2025" at bounding box center [505, 195] width 23 height 10
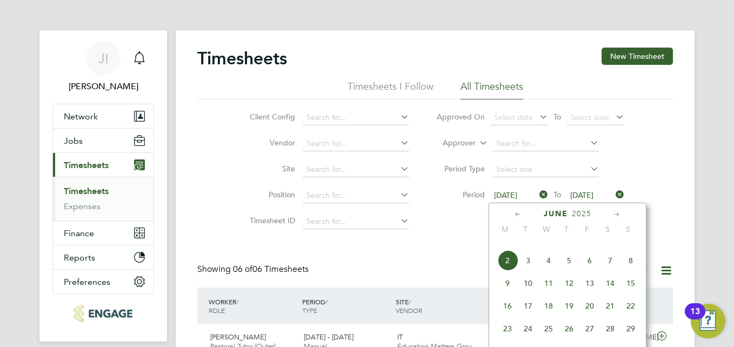
scroll to position [405, 0]
click at [509, 292] on span "16" at bounding box center [507, 282] width 21 height 21
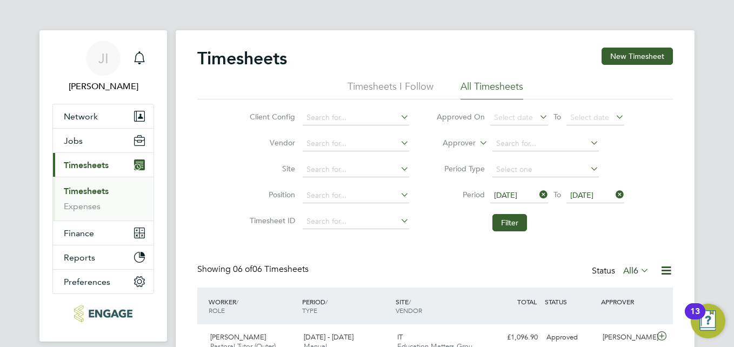
click at [585, 191] on span "16 Jun 2025" at bounding box center [581, 195] width 23 height 10
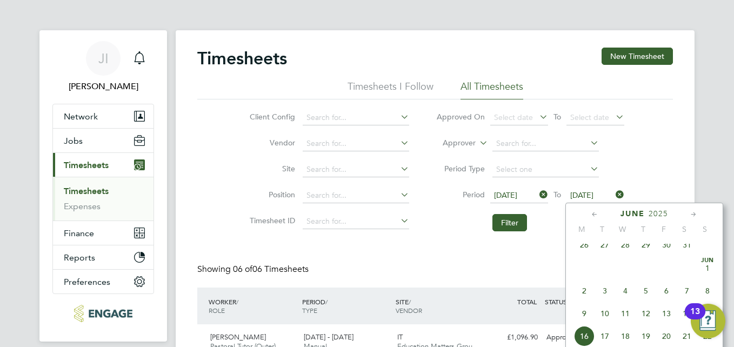
scroll to position [398, 0]
click at [709, 297] on span "22" at bounding box center [708, 289] width 21 height 21
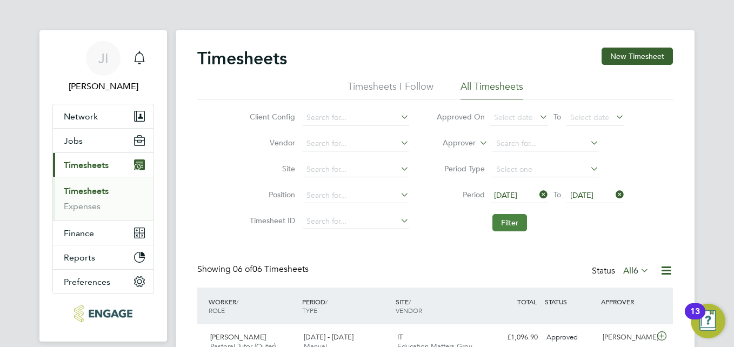
click at [514, 222] on button "Filter" at bounding box center [510, 222] width 35 height 17
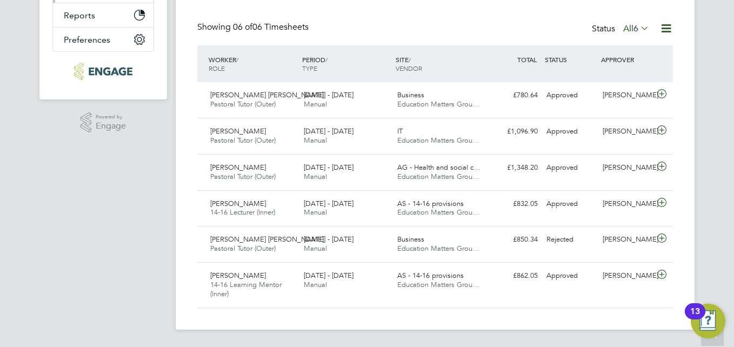
scroll to position [0, 0]
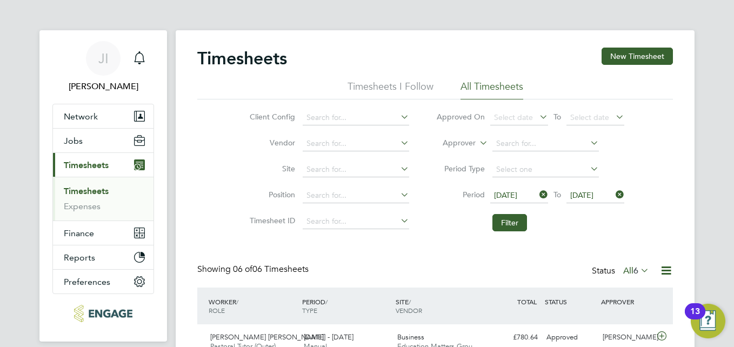
click at [537, 192] on icon at bounding box center [537, 194] width 0 height 15
click at [512, 192] on span "Select date" at bounding box center [513, 195] width 39 height 10
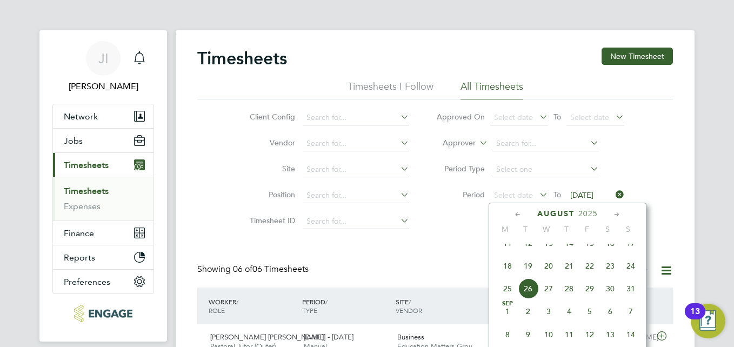
click at [518, 213] on icon at bounding box center [518, 215] width 10 height 12
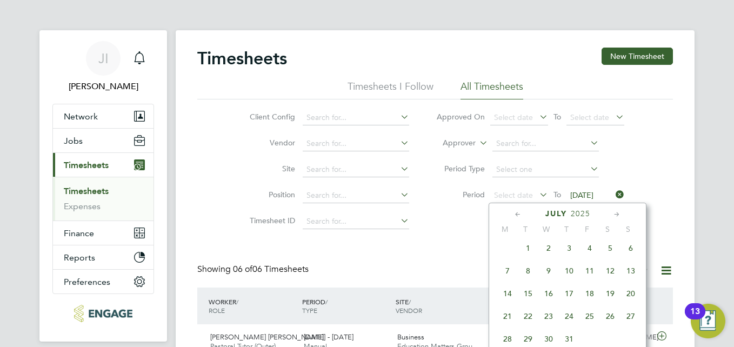
click at [518, 212] on icon at bounding box center [518, 215] width 10 height 12
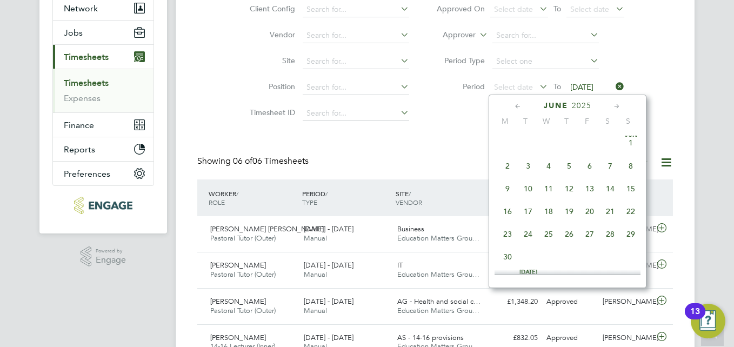
click at [510, 239] on span "23" at bounding box center [507, 234] width 21 height 21
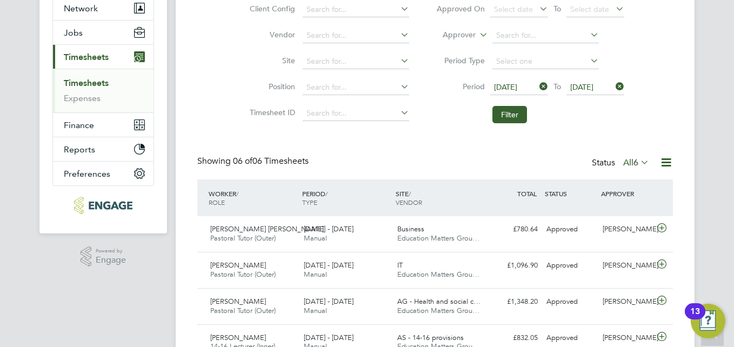
click at [594, 87] on span "23 Jun 2025" at bounding box center [581, 87] width 23 height 10
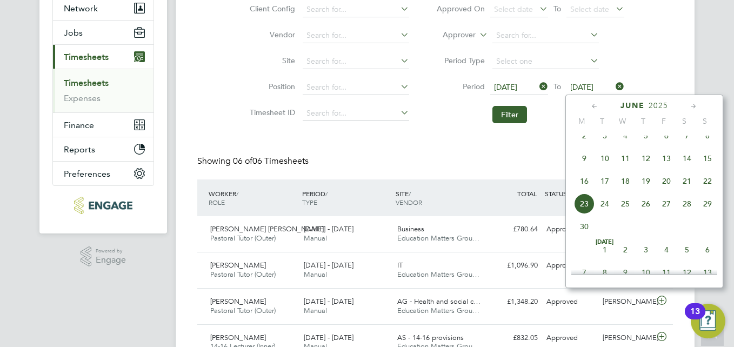
scroll to position [421, 0]
click at [703, 189] on span "29" at bounding box center [708, 180] width 21 height 21
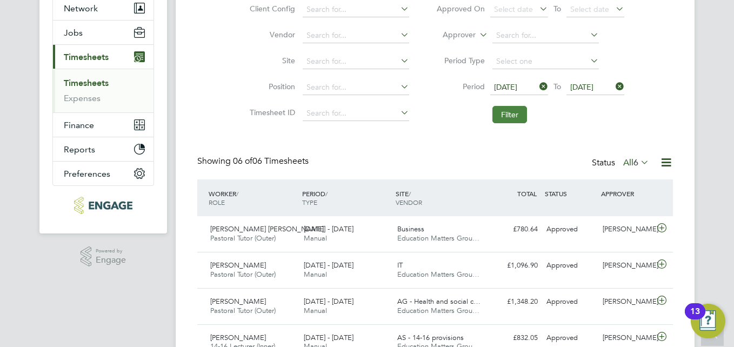
click at [514, 116] on button "Filter" at bounding box center [510, 114] width 35 height 17
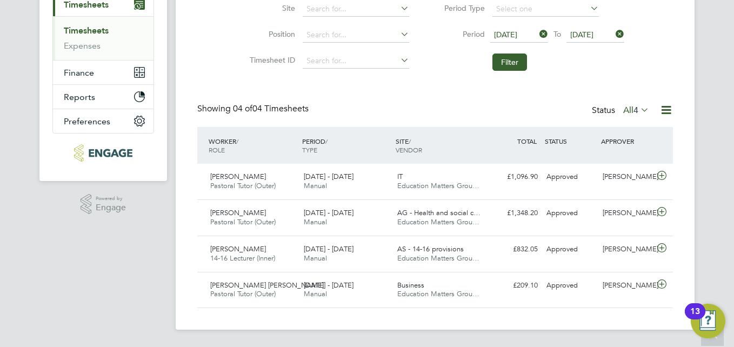
scroll to position [153, 0]
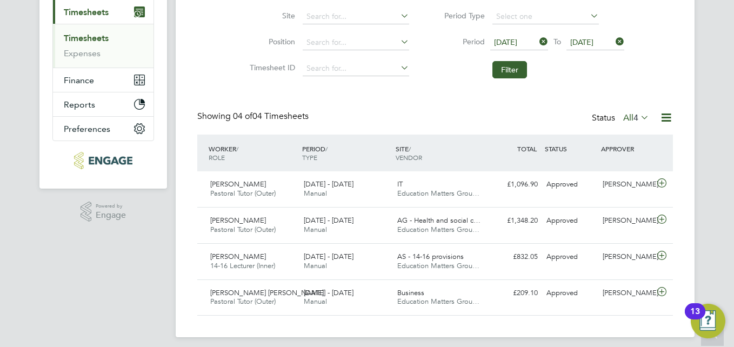
click at [517, 40] on span "23 Jun 2025" at bounding box center [505, 42] width 23 height 10
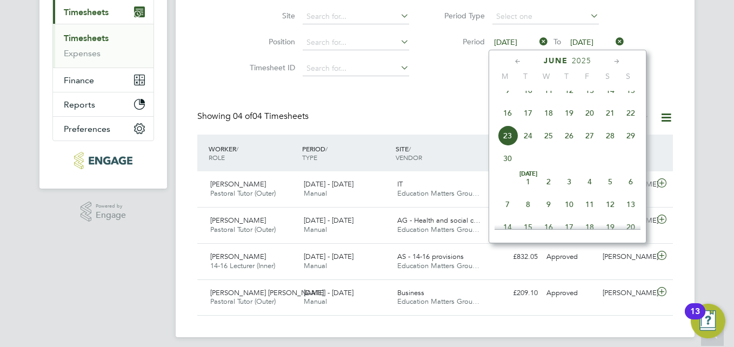
scroll to position [367, 0]
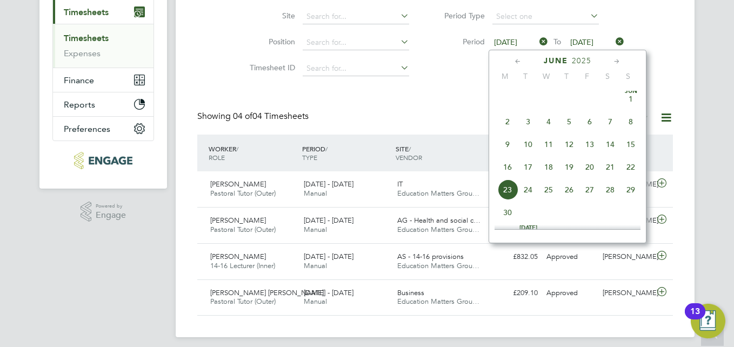
click at [509, 130] on span "2" at bounding box center [507, 121] width 21 height 21
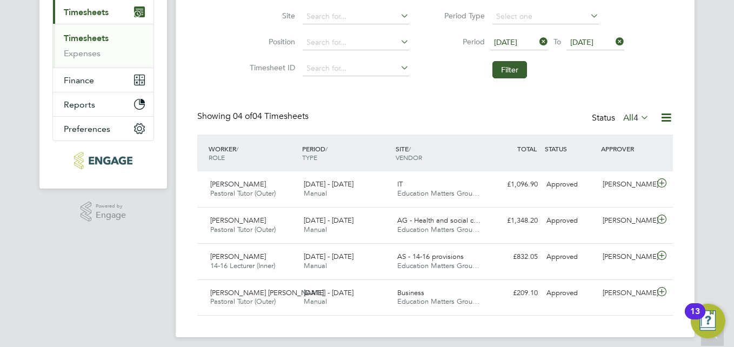
click at [582, 35] on li "Period 02 Jun 2025 To 29 Jun 2025" at bounding box center [530, 43] width 215 height 26
click at [584, 41] on span "29 Jun 2025" at bounding box center [581, 42] width 23 height 10
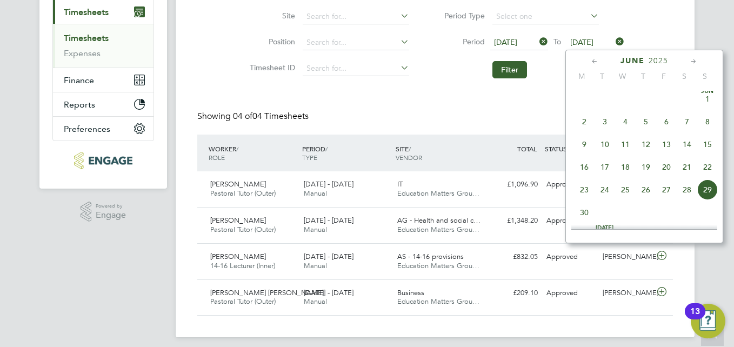
click at [705, 131] on span "8" at bounding box center [708, 121] width 21 height 21
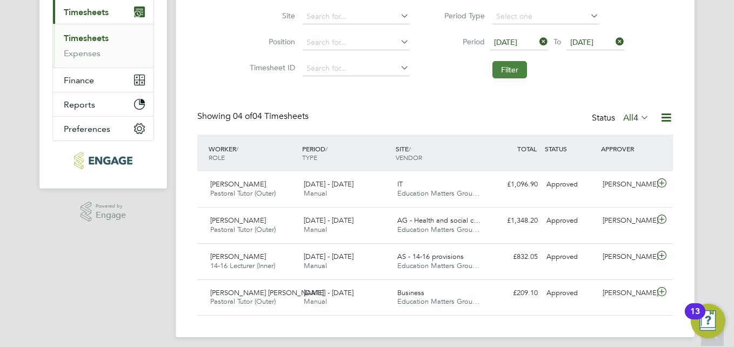
click at [512, 68] on button "Filter" at bounding box center [510, 69] width 35 height 17
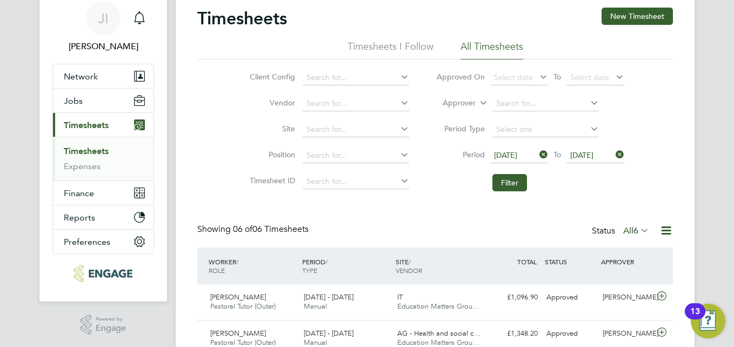
scroll to position [108, 0]
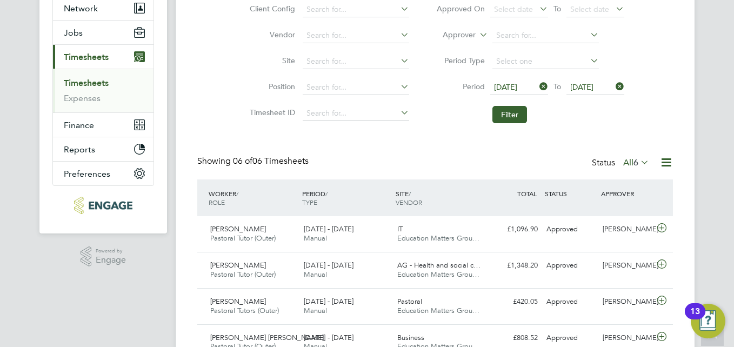
click at [517, 85] on span "02 Jun 2025" at bounding box center [505, 87] width 23 height 10
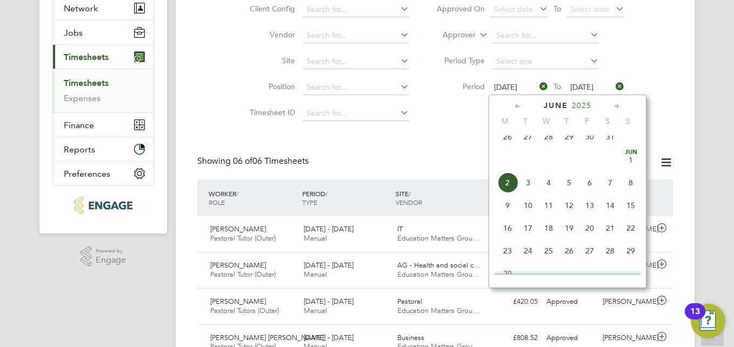
scroll to position [405, 0]
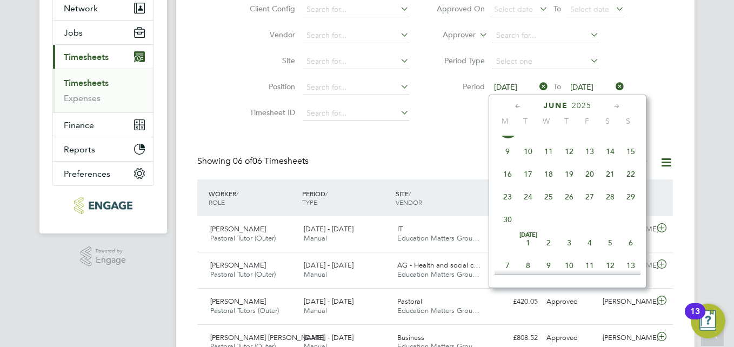
click at [507, 227] on span "30" at bounding box center [507, 219] width 21 height 21
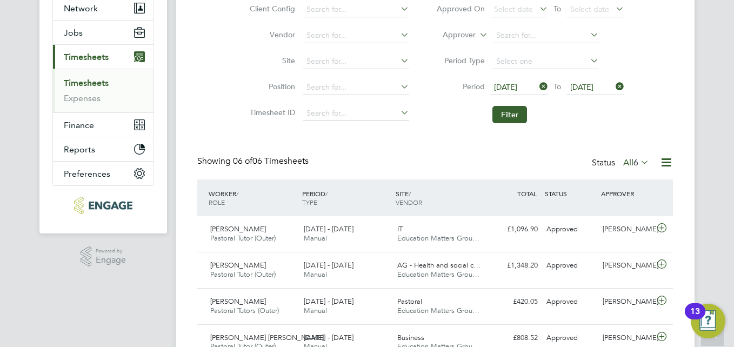
click at [593, 87] on span "30 Jun 2025" at bounding box center [581, 87] width 23 height 10
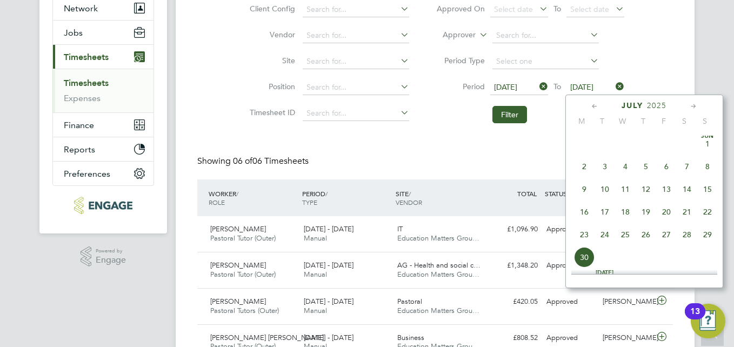
scroll to position [444, 0]
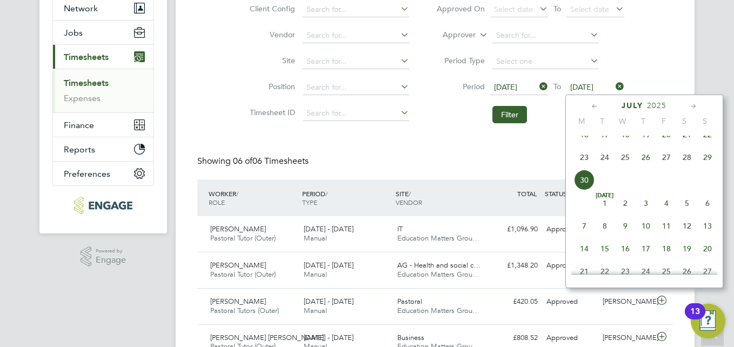
click at [707, 214] on span "6" at bounding box center [708, 203] width 21 height 21
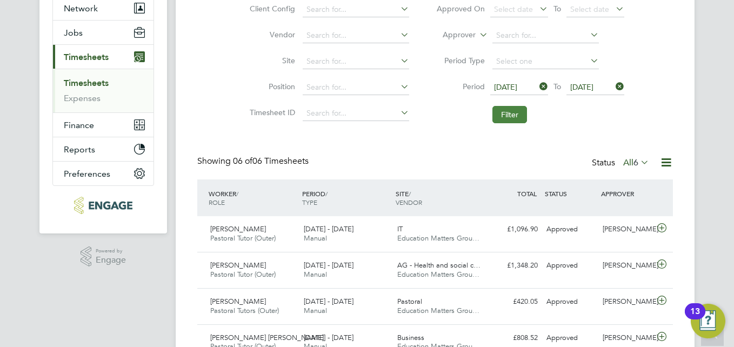
click at [517, 117] on button "Filter" at bounding box center [510, 114] width 35 height 17
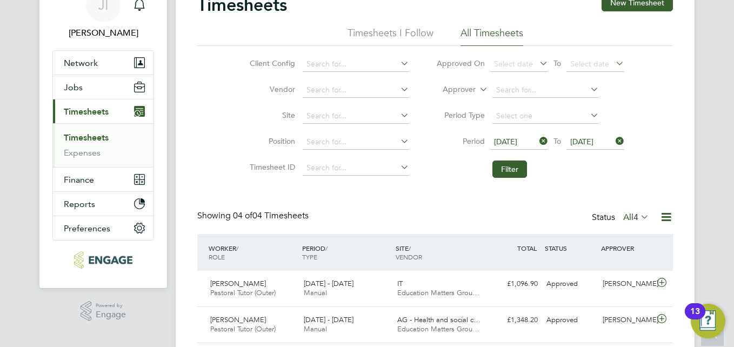
scroll to position [52, 0]
click at [517, 143] on span "30 Jun 2025" at bounding box center [505, 143] width 23 height 10
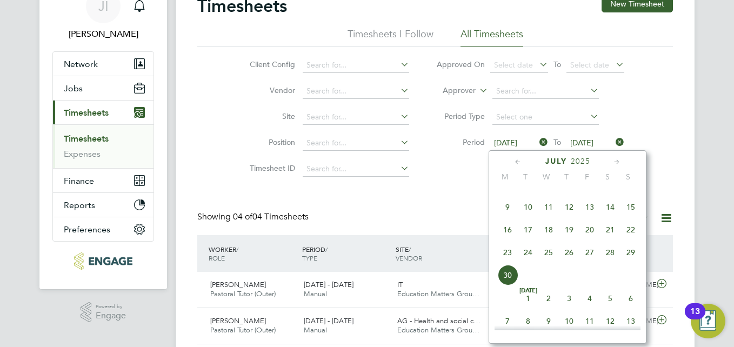
scroll to position [444, 0]
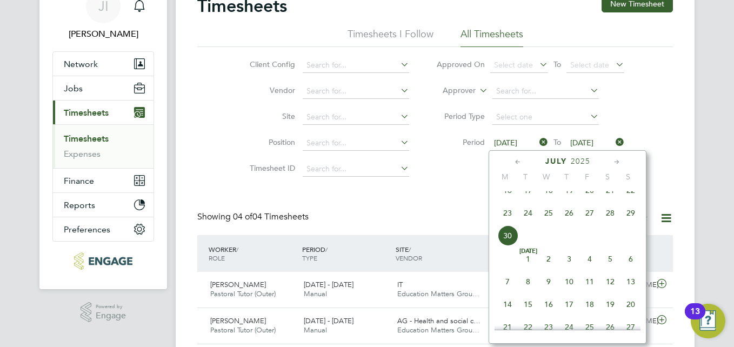
click at [506, 292] on span "7" at bounding box center [507, 281] width 21 height 21
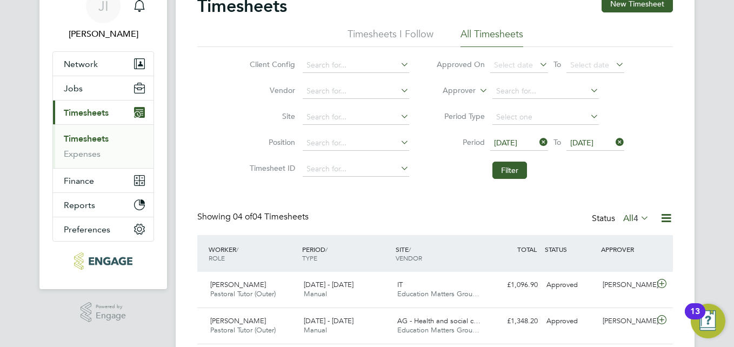
click at [593, 138] on span "07 Jul 2025" at bounding box center [581, 143] width 23 height 10
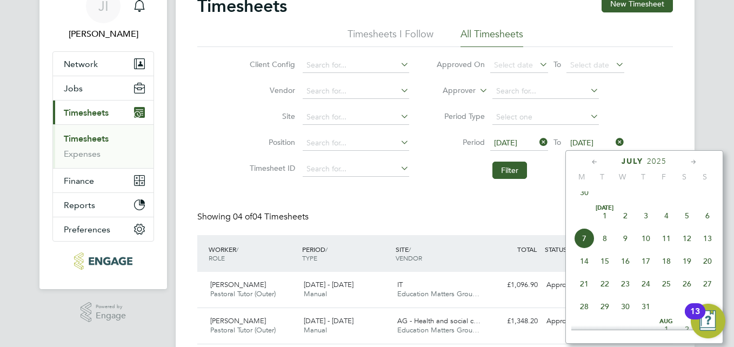
click at [710, 245] on span "13" at bounding box center [708, 238] width 21 height 21
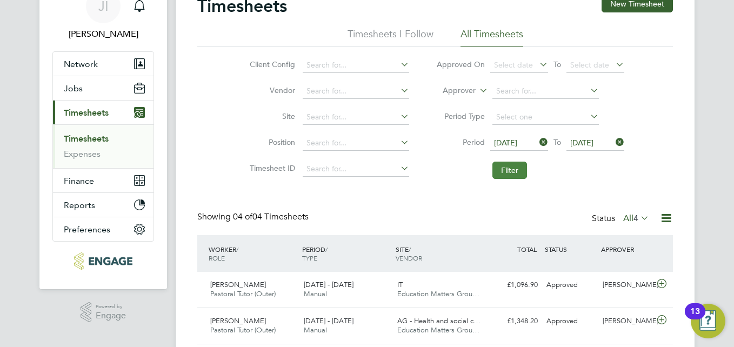
click at [509, 167] on button "Filter" at bounding box center [510, 170] width 35 height 17
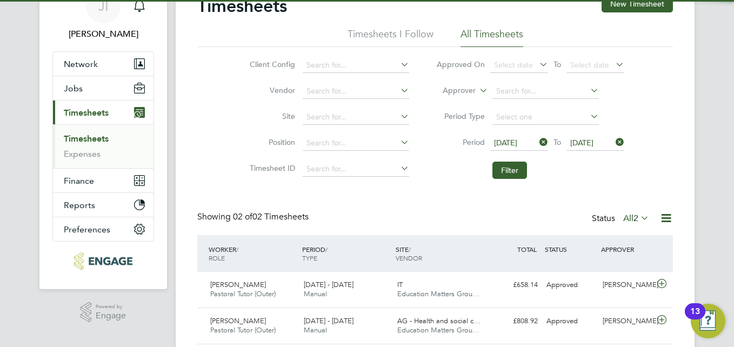
scroll to position [89, 0]
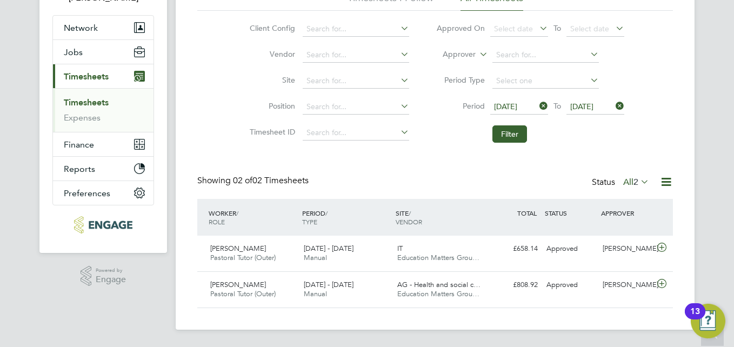
click at [537, 105] on icon at bounding box center [537, 105] width 0 height 15
click at [520, 105] on span "Select date" at bounding box center [513, 107] width 39 height 10
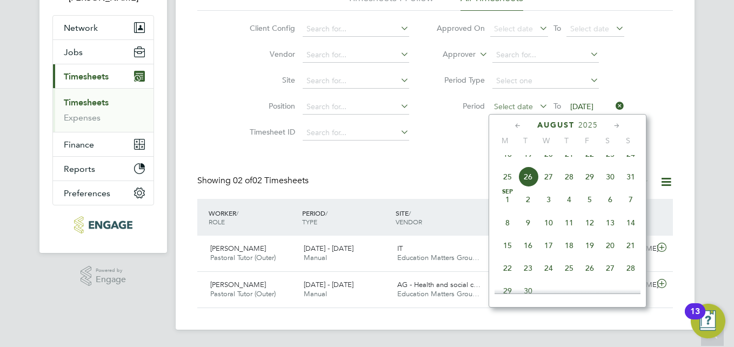
scroll to position [421, 0]
click at [515, 125] on icon at bounding box center [518, 126] width 10 height 12
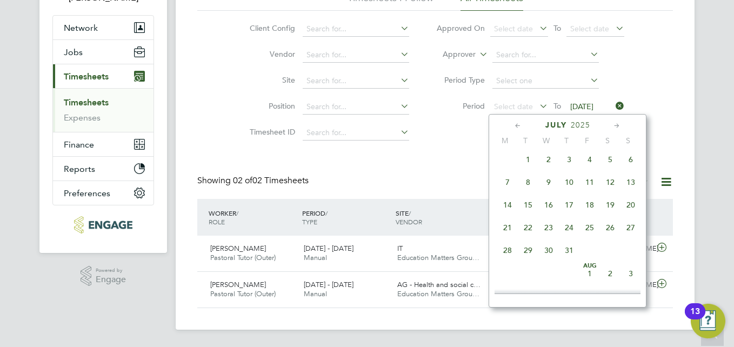
click at [505, 210] on span "14" at bounding box center [507, 205] width 21 height 21
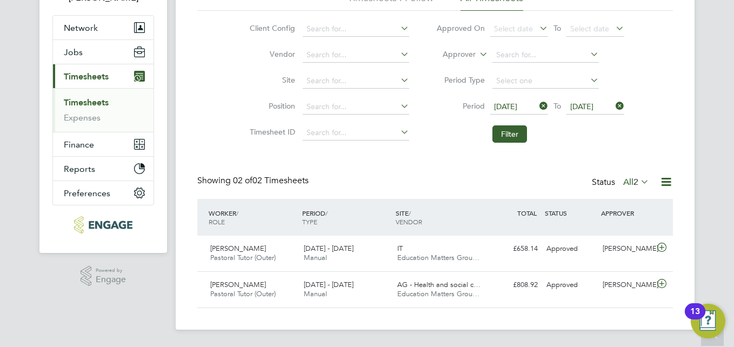
click at [614, 104] on icon at bounding box center [614, 105] width 0 height 15
click at [591, 104] on span "Select date" at bounding box center [589, 107] width 39 height 10
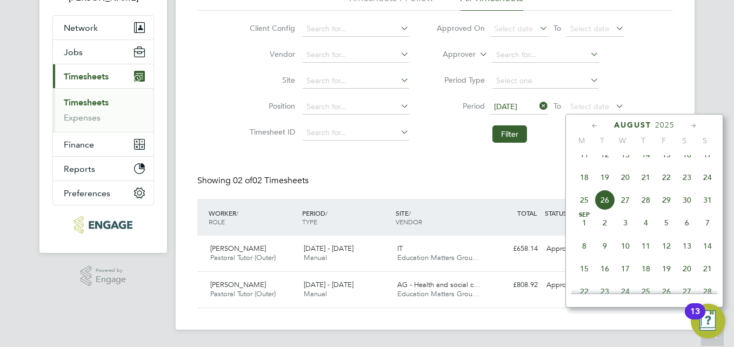
click at [594, 128] on icon at bounding box center [595, 126] width 10 height 12
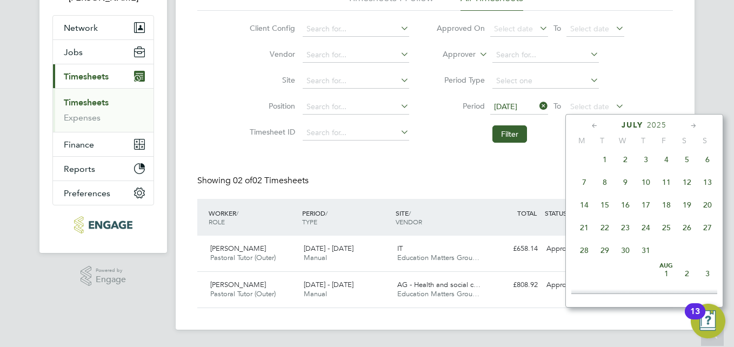
click at [711, 207] on span "20" at bounding box center [708, 205] width 21 height 21
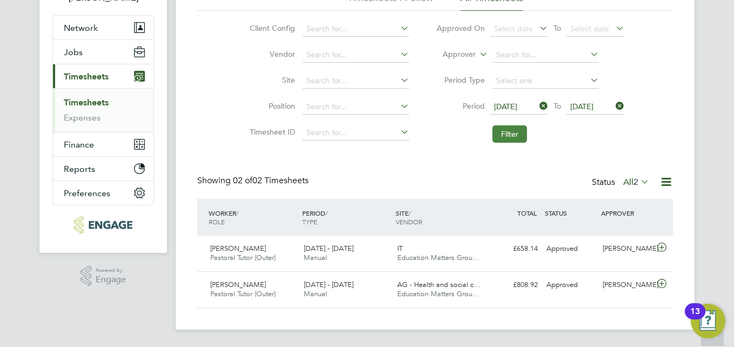
click at [499, 132] on button "Filter" at bounding box center [510, 133] width 35 height 17
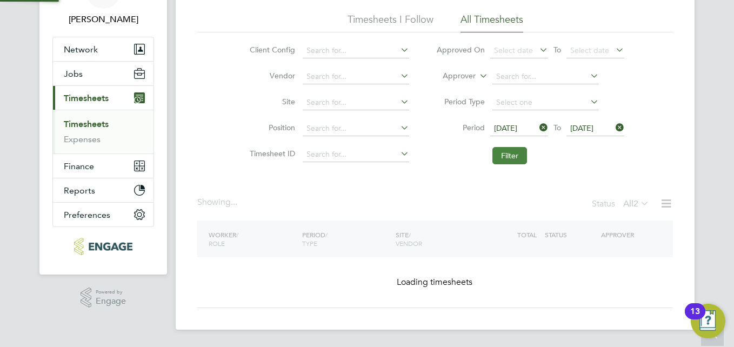
scroll to position [67, 0]
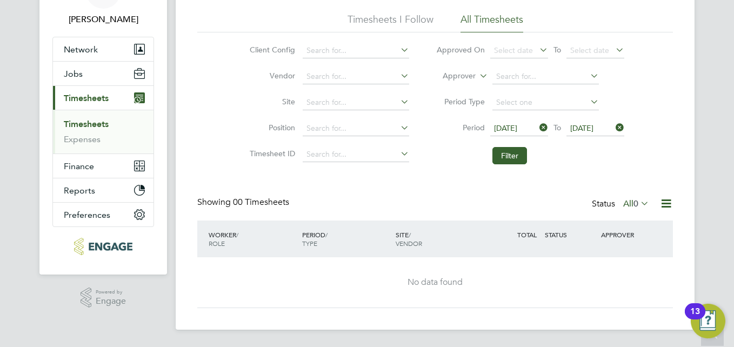
click at [537, 126] on icon at bounding box center [537, 127] width 0 height 15
click at [512, 130] on span "Select date" at bounding box center [513, 128] width 39 height 10
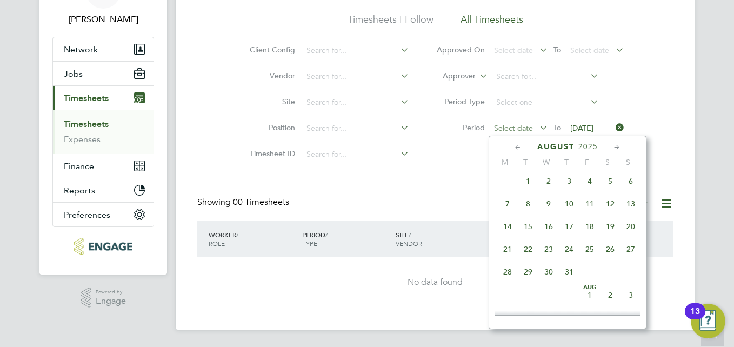
scroll to position [421, 0]
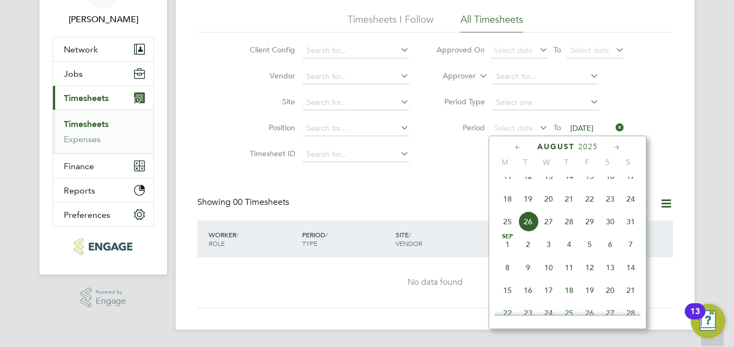
click at [512, 151] on div "August 2025" at bounding box center [568, 147] width 146 height 10
click at [515, 147] on icon at bounding box center [518, 148] width 10 height 12
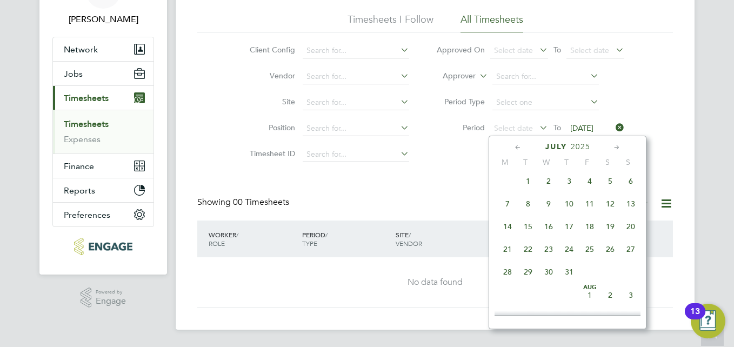
click at [508, 205] on span "7" at bounding box center [507, 204] width 21 height 21
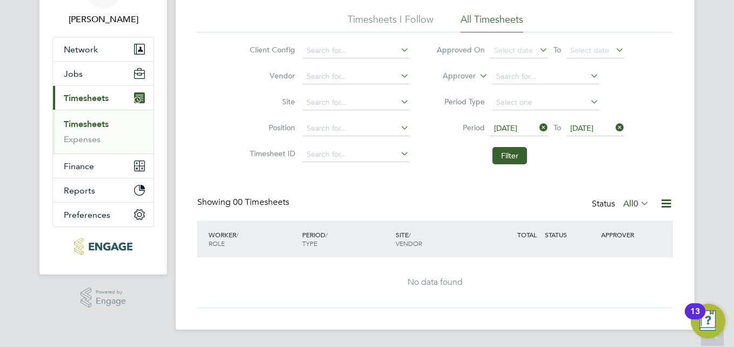
click at [592, 129] on span "20 Jul 2025" at bounding box center [581, 128] width 23 height 10
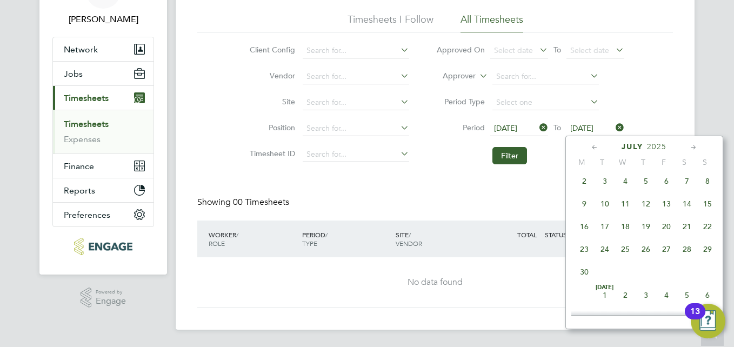
scroll to position [374, 0]
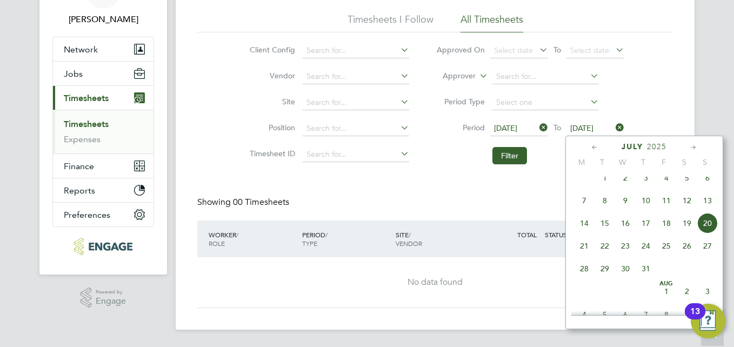
click at [589, 148] on div "July 2025" at bounding box center [645, 147] width 146 height 10
click at [711, 210] on span "13" at bounding box center [708, 200] width 21 height 21
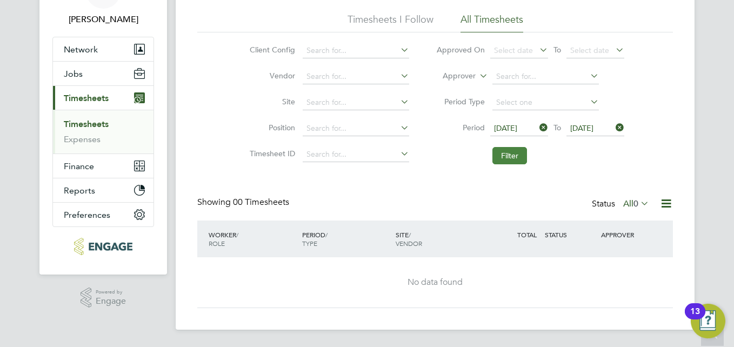
click at [515, 157] on button "Filter" at bounding box center [510, 155] width 35 height 17
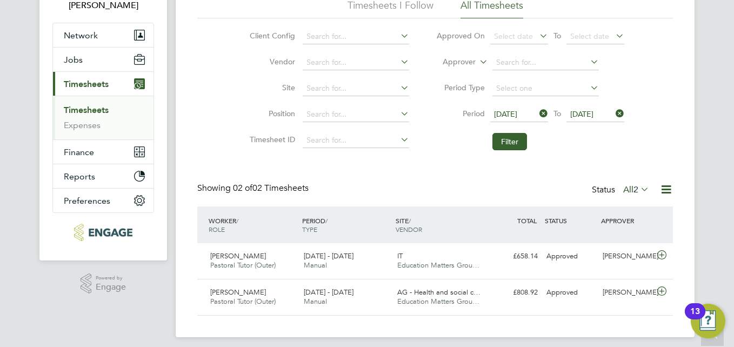
scroll to position [89, 0]
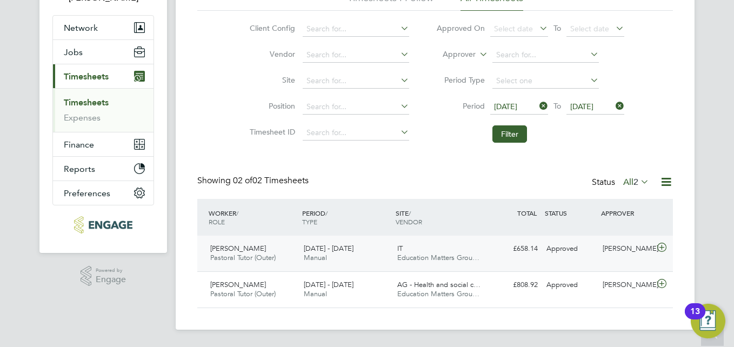
click at [237, 248] on span "Rebecca Sang" at bounding box center [238, 248] width 56 height 9
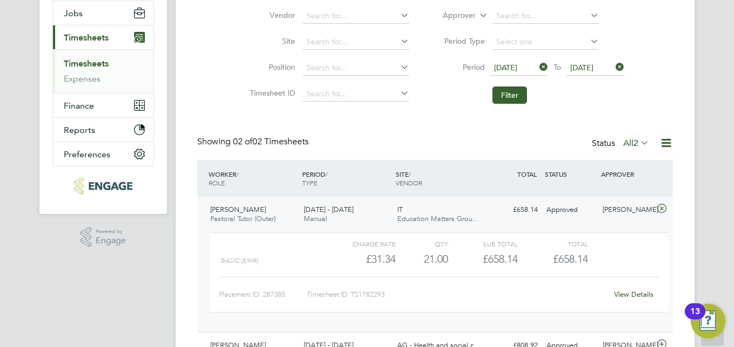
scroll to position [108, 0]
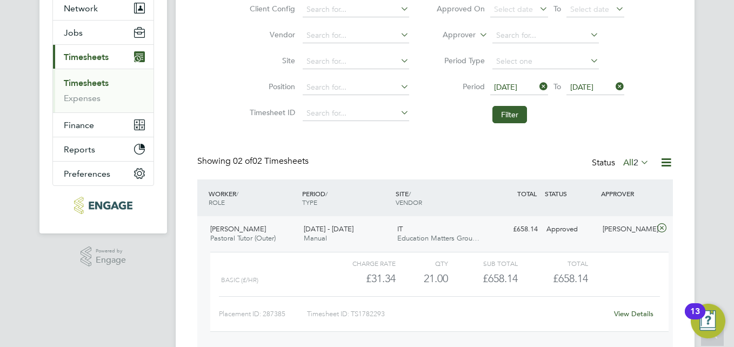
click at [537, 83] on icon at bounding box center [537, 86] width 0 height 15
click at [614, 88] on icon at bounding box center [614, 86] width 0 height 15
click at [512, 110] on button "Filter" at bounding box center [510, 114] width 35 height 17
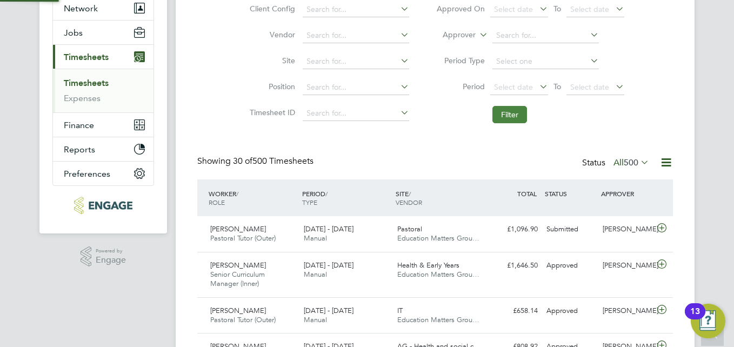
scroll to position [5, 5]
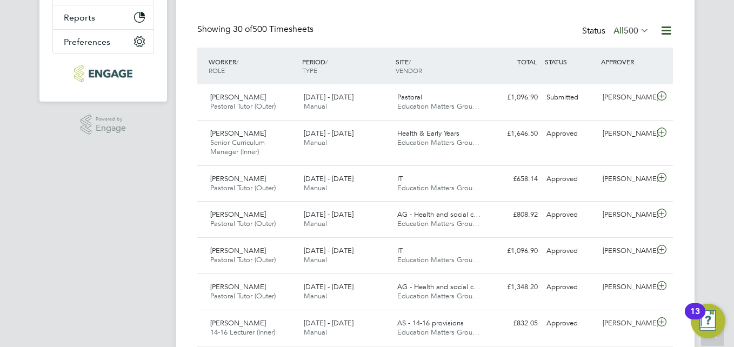
click at [639, 28] on icon at bounding box center [639, 30] width 0 height 15
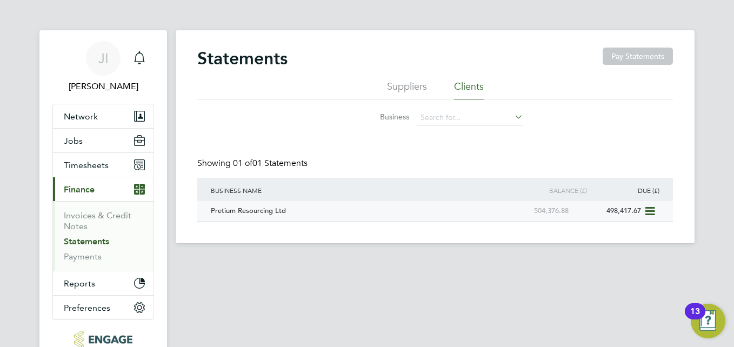
click at [636, 208] on div "498,417.67" at bounding box center [608, 211] width 72 height 20
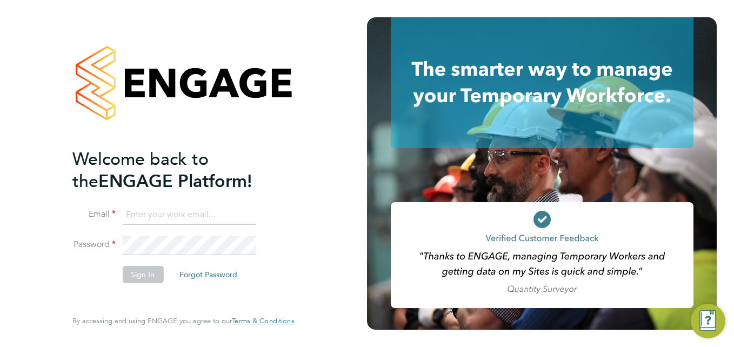
type input "joseph@educationmattersgroup.co.uk"
click at [137, 276] on button "Sign In" at bounding box center [142, 274] width 41 height 17
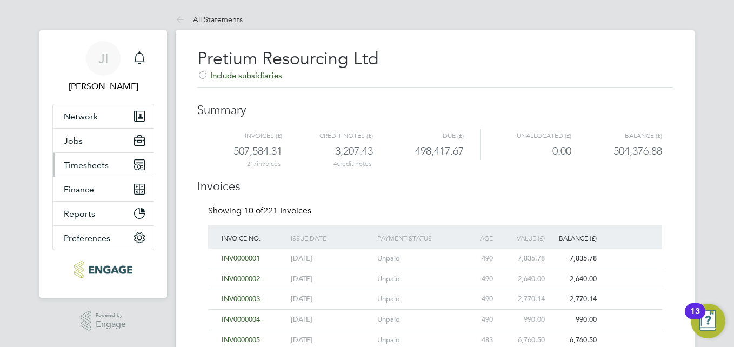
click at [83, 163] on span "Timesheets" at bounding box center [86, 165] width 45 height 10
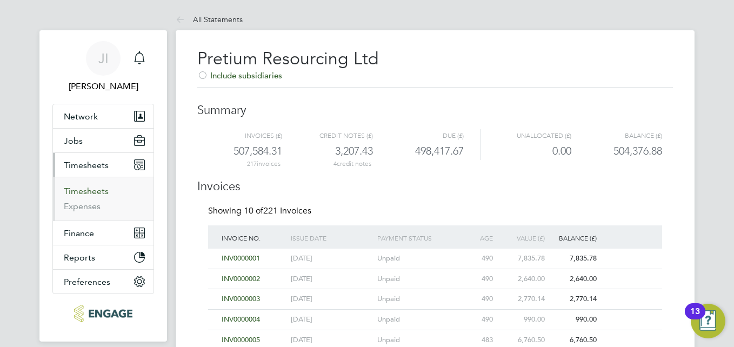
click at [91, 190] on link "Timesheets" at bounding box center [86, 191] width 45 height 10
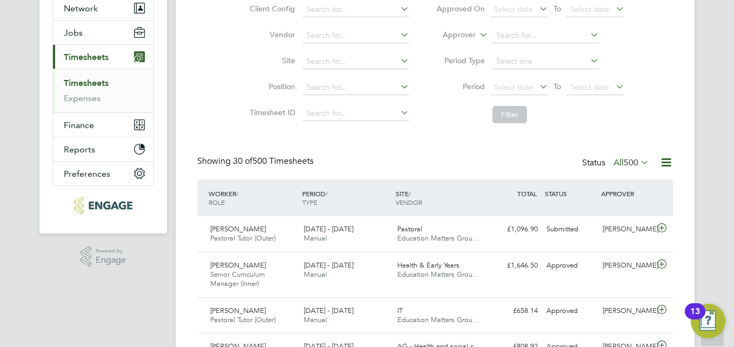
click at [639, 160] on icon at bounding box center [639, 162] width 0 height 15
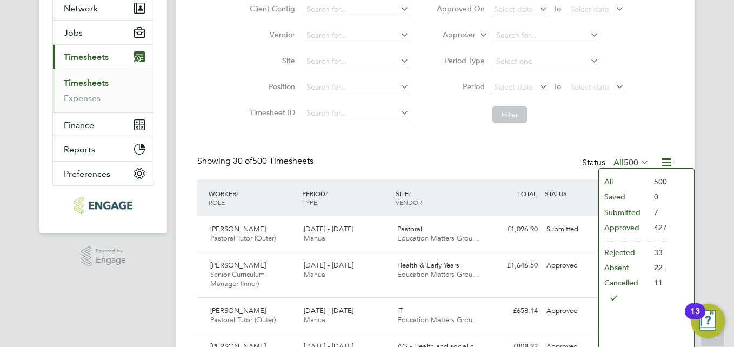
click at [616, 213] on li "Submitted" at bounding box center [624, 212] width 50 height 15
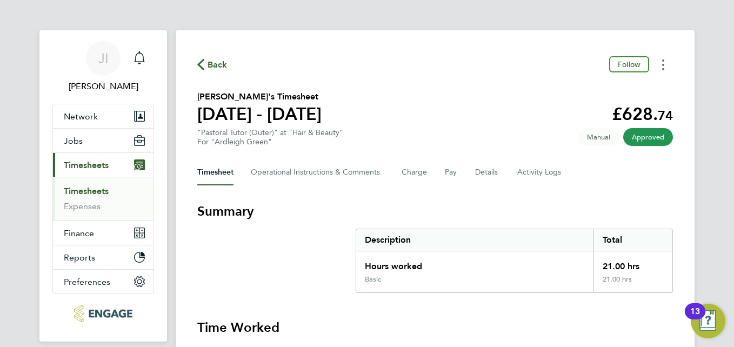
click at [666, 62] on button "Timesheets Menu" at bounding box center [663, 64] width 19 height 17
click at [518, 105] on section "[PERSON_NAME]'s Timesheet [DATE] - [DATE] £628. 74 "Pastoral Tutor (Outer)" at …" at bounding box center [435, 118] width 476 height 56
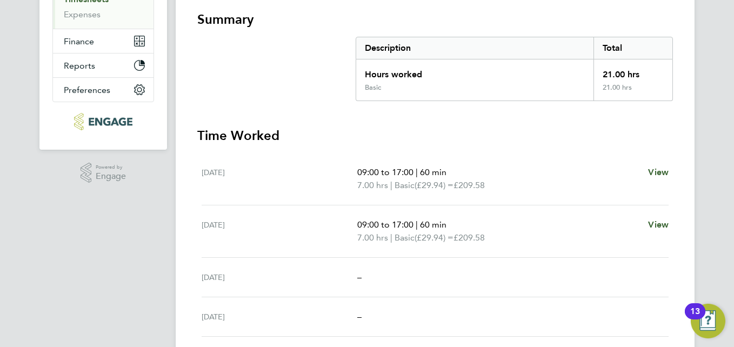
scroll to position [408, 0]
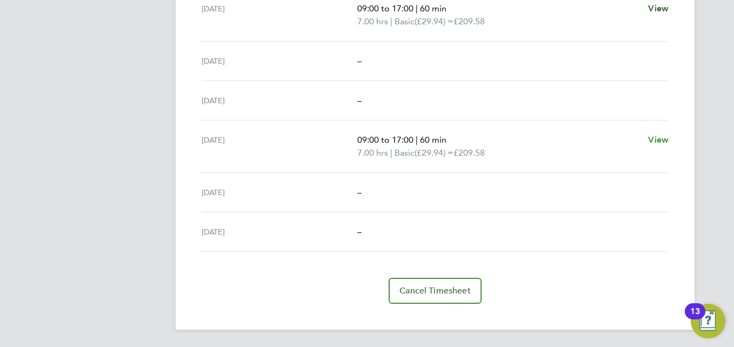
click at [654, 138] on span "View" at bounding box center [658, 140] width 21 height 10
select select "60"
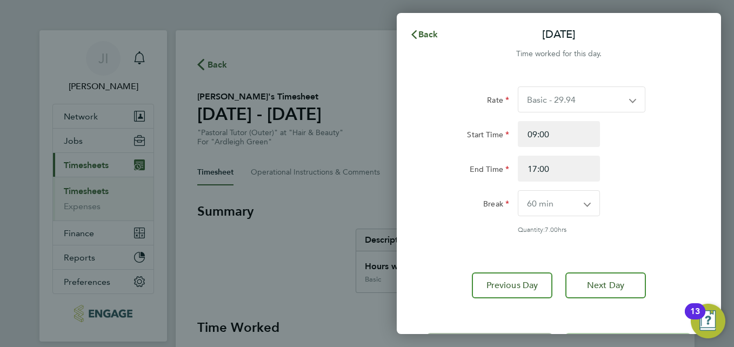
scroll to position [45, 0]
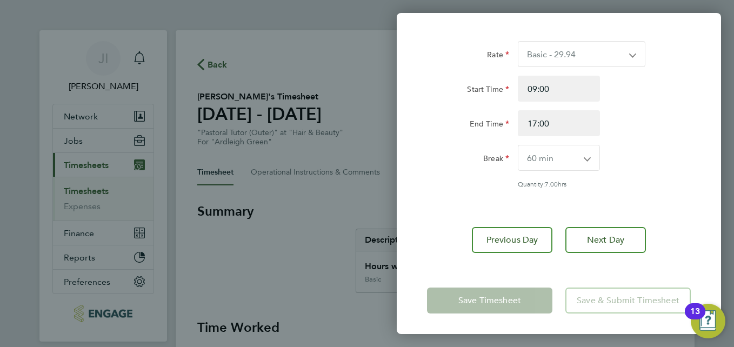
click at [366, 200] on div "Back [DATE] Time worked for this day. Rate Basic - 29.94 Start Time 09:00 End T…" at bounding box center [367, 173] width 734 height 347
click at [631, 54] on select "Basic - 29.94" at bounding box center [576, 54] width 114 height 25
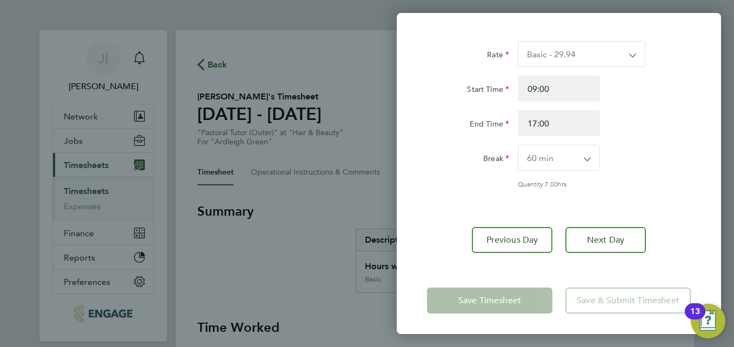
click at [663, 100] on div "Start Time 09:00" at bounding box center [559, 89] width 273 height 26
click at [348, 54] on div "Back [DATE] Time worked for this day. Rate Basic - 29.94 Start Time 09:00 End T…" at bounding box center [367, 173] width 734 height 347
click at [598, 266] on div "Save Timesheet Save & Submit Timesheet" at bounding box center [559, 300] width 324 height 69
click at [267, 249] on div "Back [DATE] Time worked for this day. Rate Basic - 29.94 Start Time 09:00 End T…" at bounding box center [367, 173] width 734 height 347
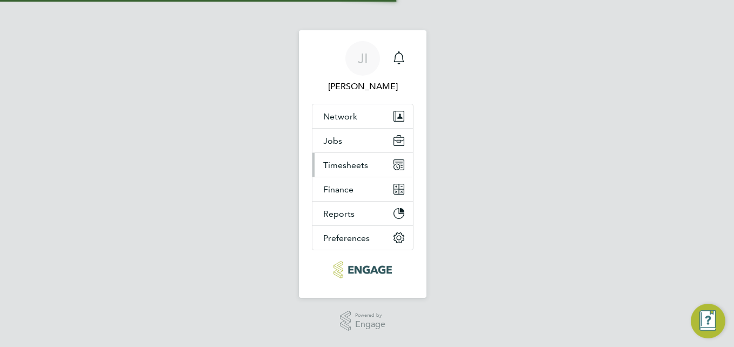
select select "60"
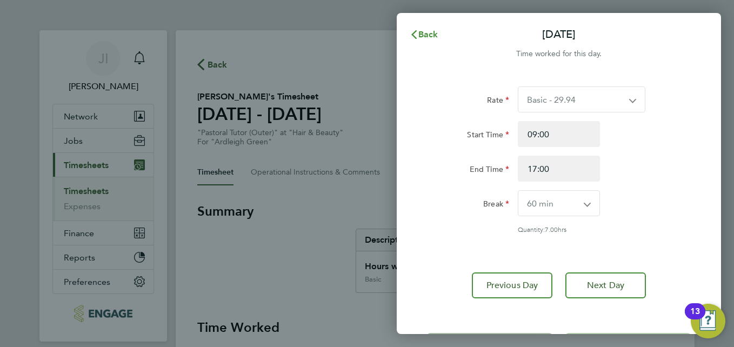
click at [414, 34] on icon "button" at bounding box center [414, 34] width 5 height 9
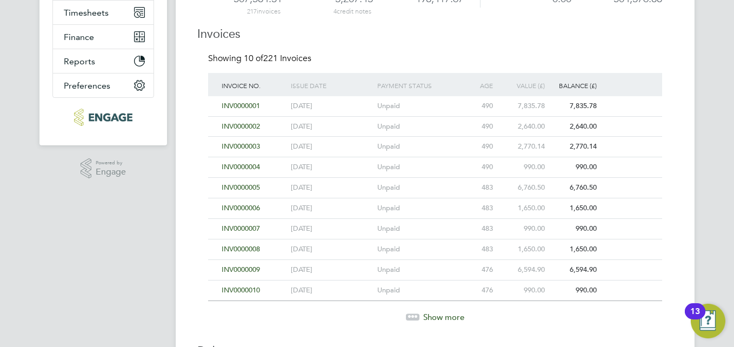
scroll to position [253, 0]
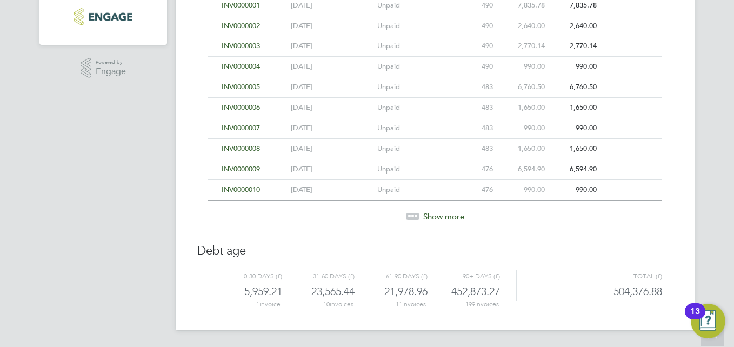
click at [420, 214] on div "Show more" at bounding box center [435, 216] width 465 height 11
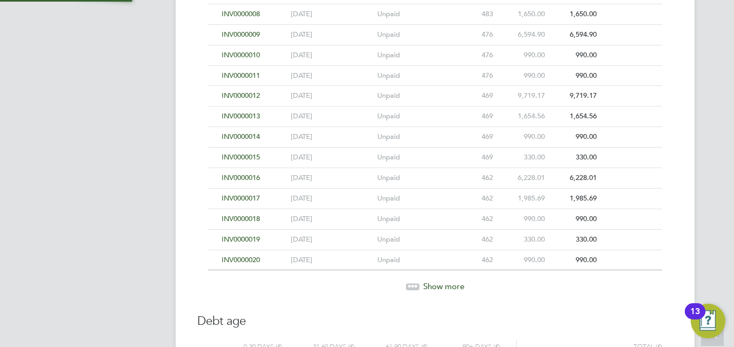
scroll to position [458, 0]
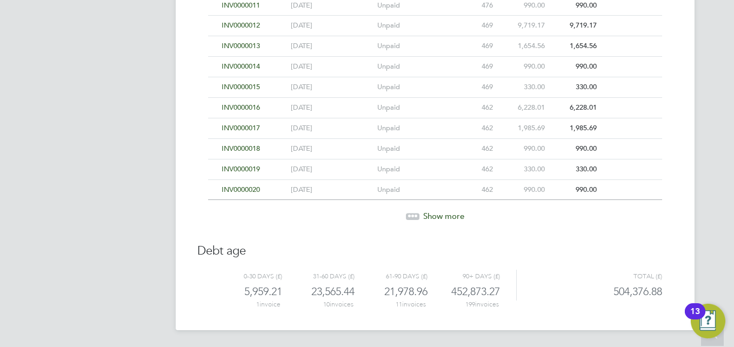
click at [415, 213] on icon at bounding box center [416, 214] width 3 height 3
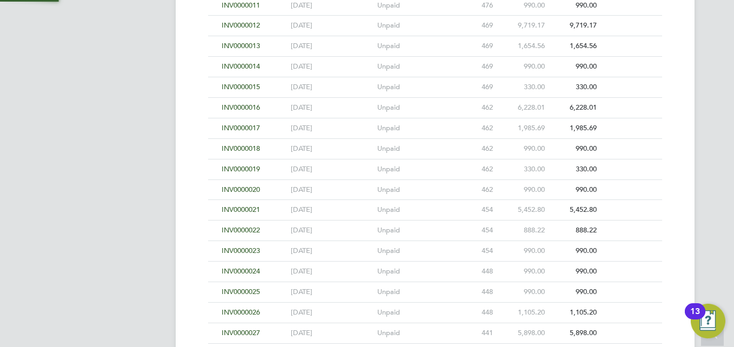
scroll to position [663, 0]
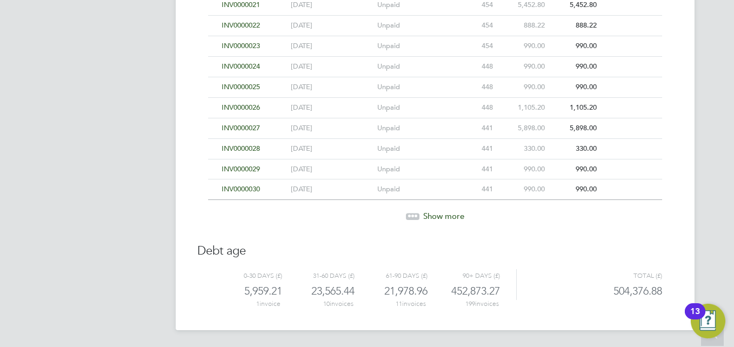
click at [413, 213] on icon at bounding box center [413, 214] width 3 height 3
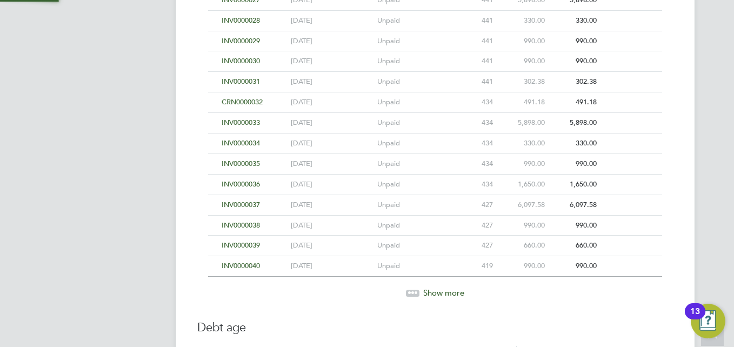
scroll to position [868, 0]
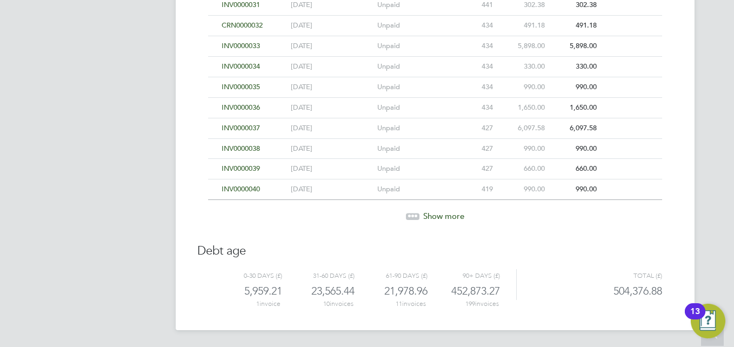
click at [419, 215] on div at bounding box center [413, 216] width 14 height 6
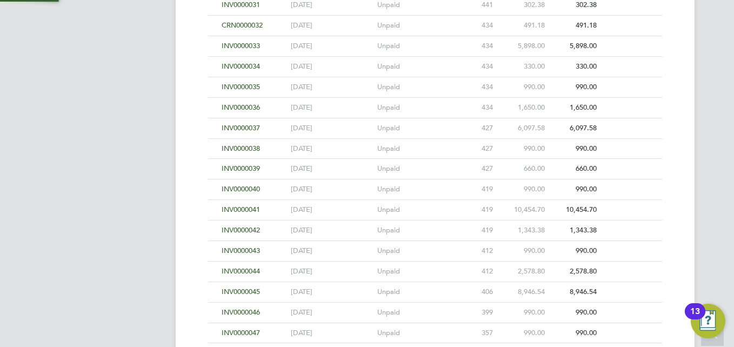
scroll to position [1073, 0]
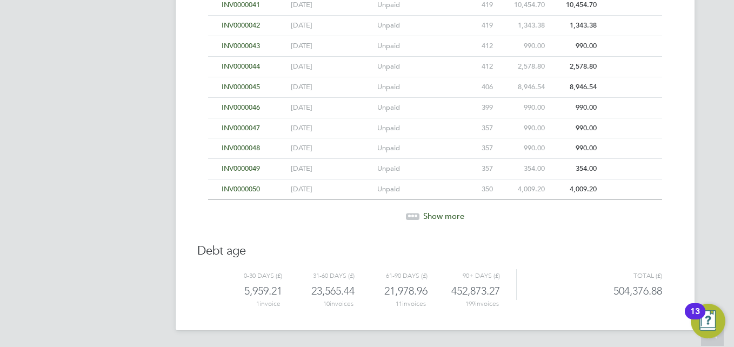
click at [412, 213] on icon at bounding box center [413, 214] width 3 height 3
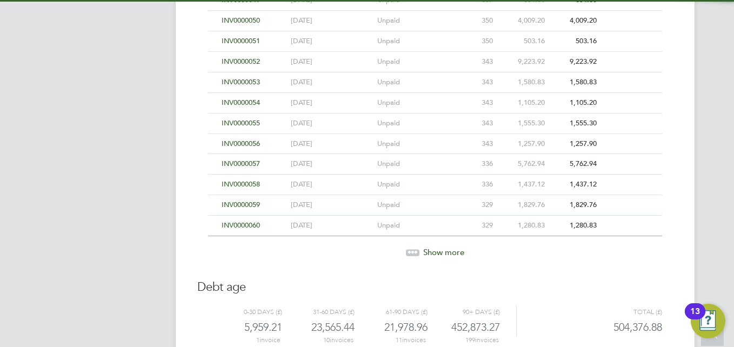
scroll to position [1278, 0]
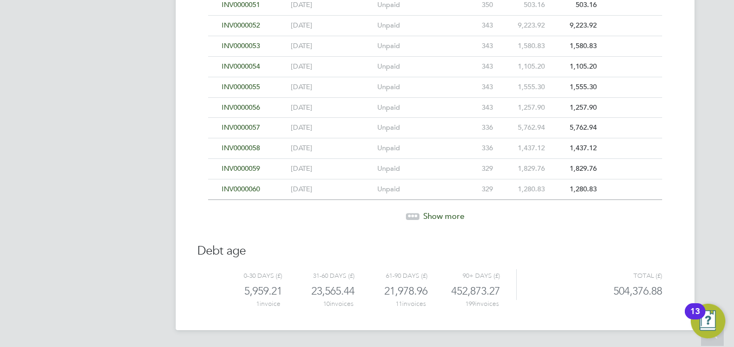
click at [409, 216] on icon at bounding box center [409, 214] width 3 height 3
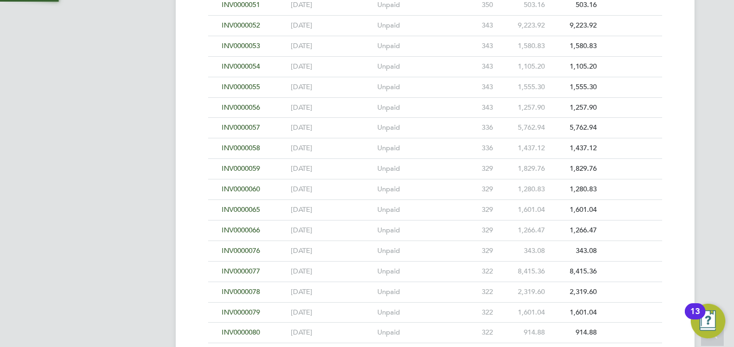
scroll to position [1483, 0]
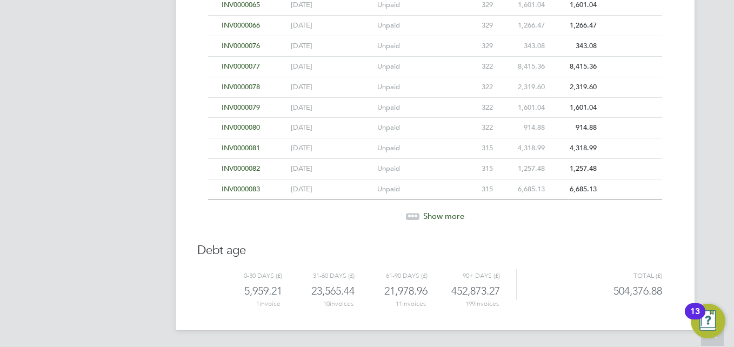
click at [416, 213] on icon at bounding box center [416, 214] width 3 height 3
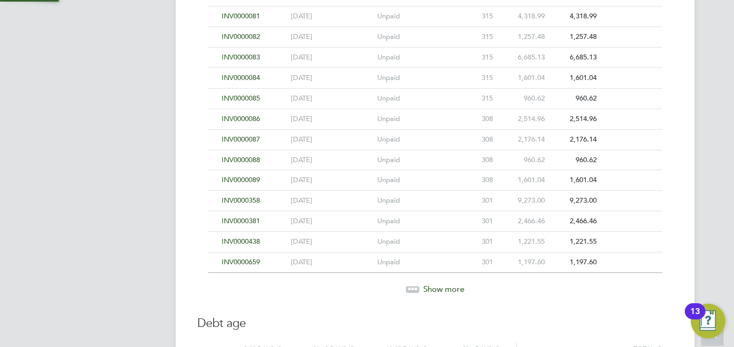
scroll to position [1688, 0]
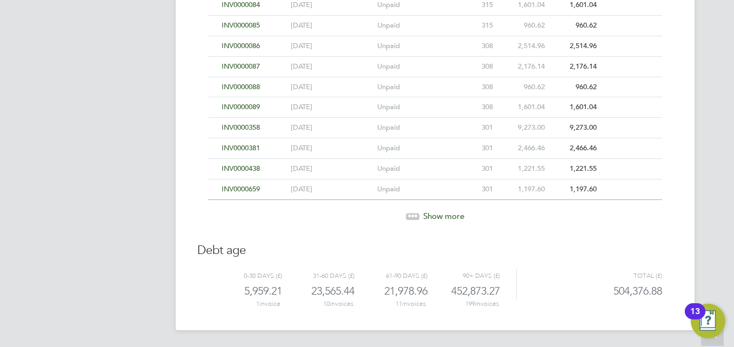
click at [416, 211] on icon at bounding box center [413, 217] width 14 height 14
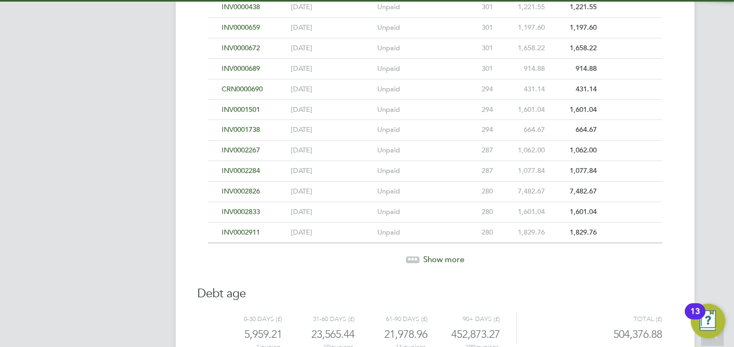
scroll to position [1892, 0]
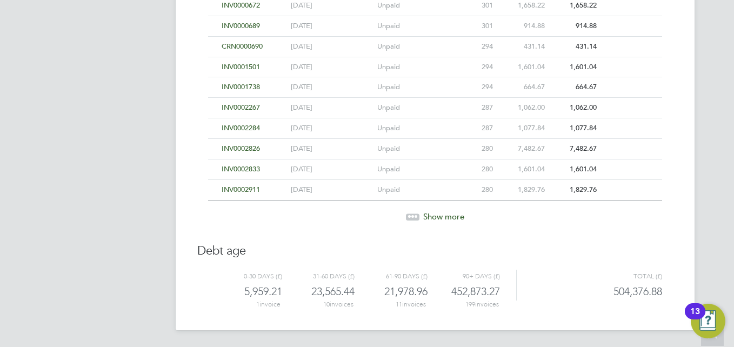
click at [410, 217] on div at bounding box center [413, 217] width 14 height 6
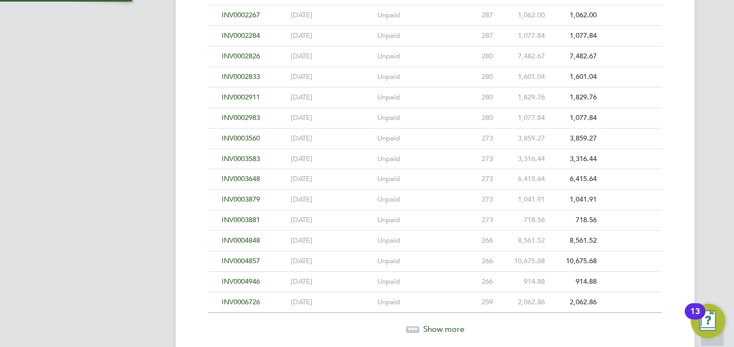
scroll to position [2097, 0]
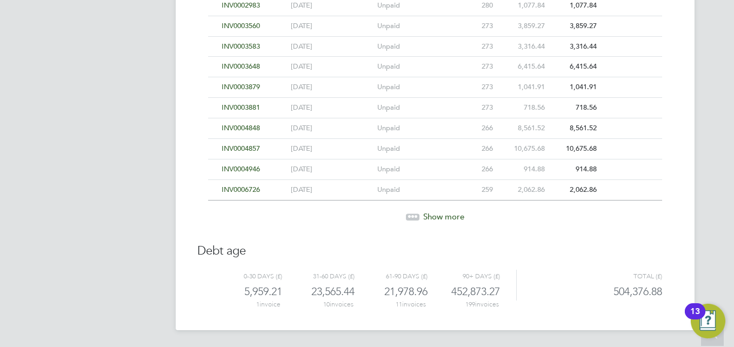
click at [412, 215] on icon at bounding box center [413, 215] width 3 height 3
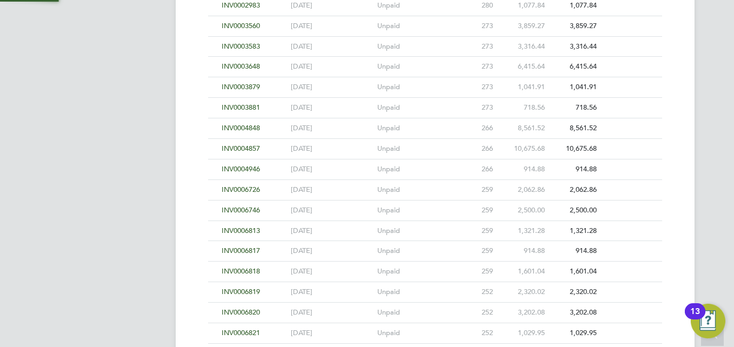
scroll to position [2302, 0]
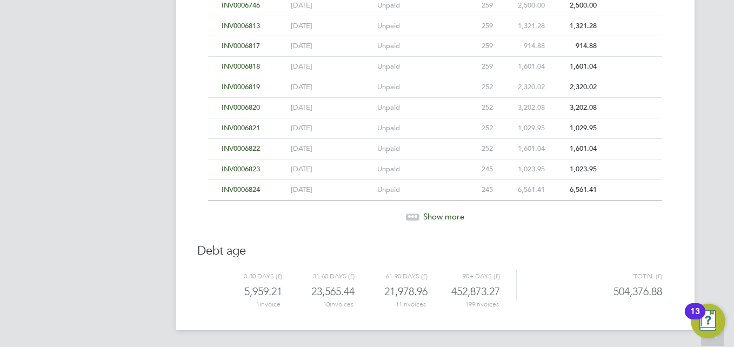
click at [412, 215] on icon at bounding box center [413, 215] width 3 height 3
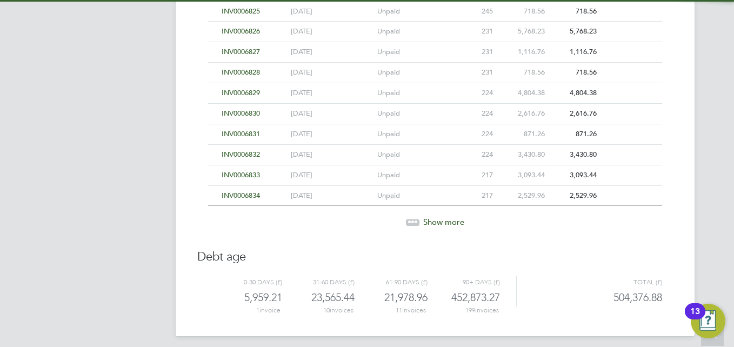
scroll to position [2507, 0]
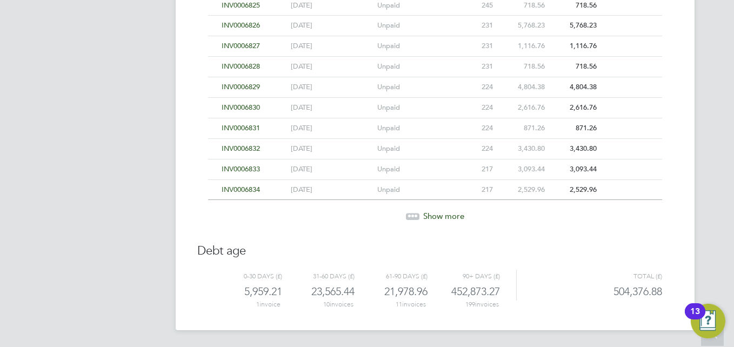
click at [412, 215] on icon at bounding box center [413, 214] width 3 height 3
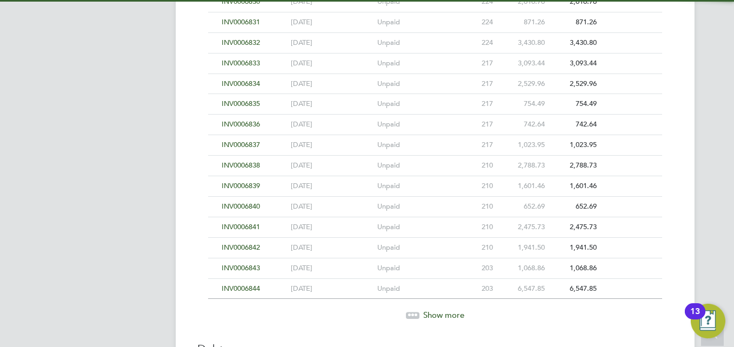
scroll to position [2712, 0]
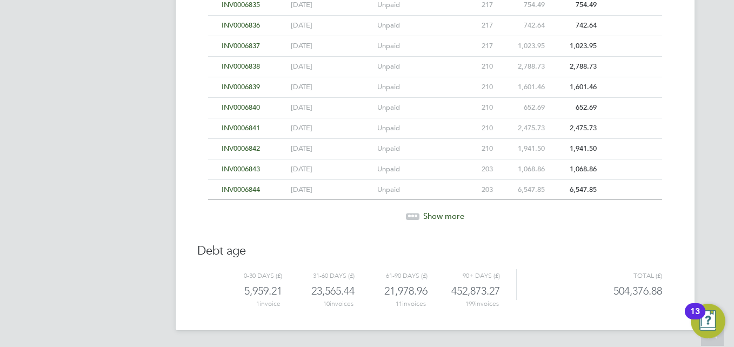
click at [412, 215] on icon at bounding box center [413, 214] width 3 height 3
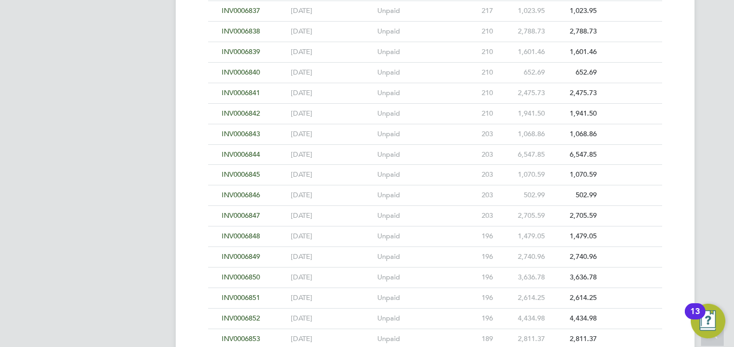
scroll to position [2766, 0]
click at [249, 258] on span "INV0006850" at bounding box center [241, 258] width 38 height 9
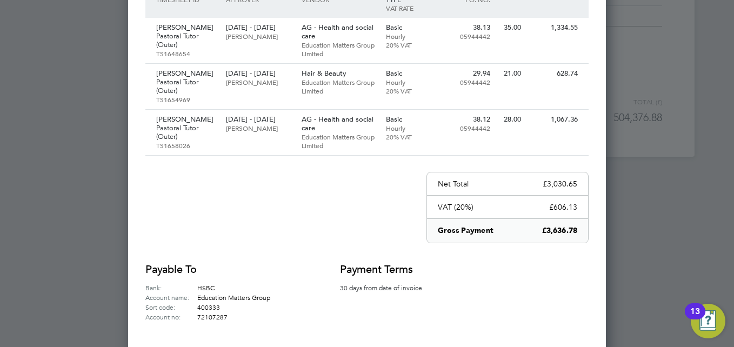
scroll to position [3036, 0]
